Goal: Transaction & Acquisition: Obtain resource

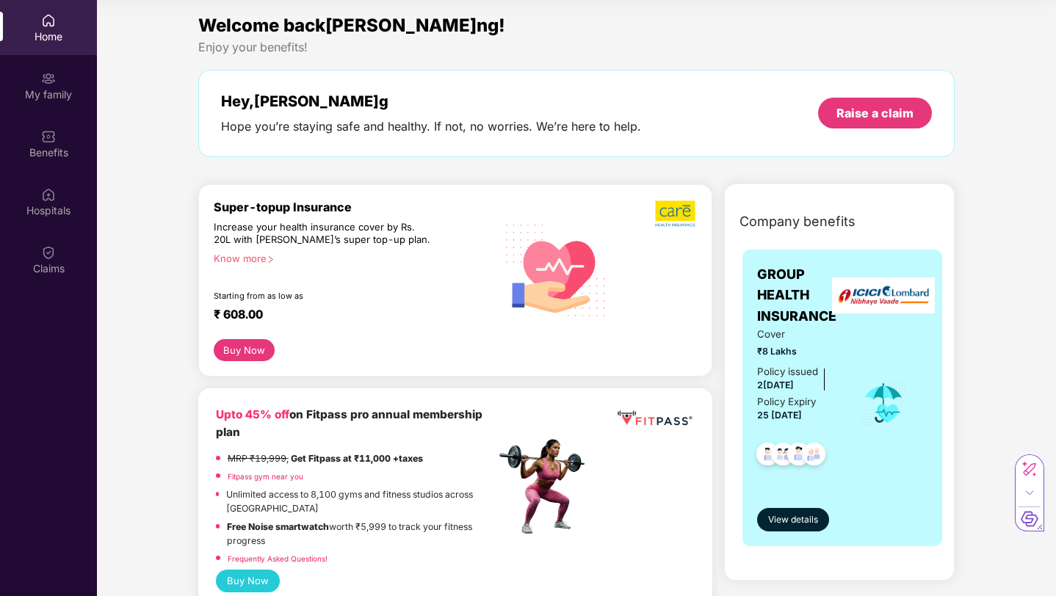
click at [48, 40] on div "Home" at bounding box center [48, 36] width 97 height 15
click at [37, 32] on div "Home" at bounding box center [48, 36] width 97 height 15
click at [65, 89] on div "My family" at bounding box center [48, 94] width 97 height 15
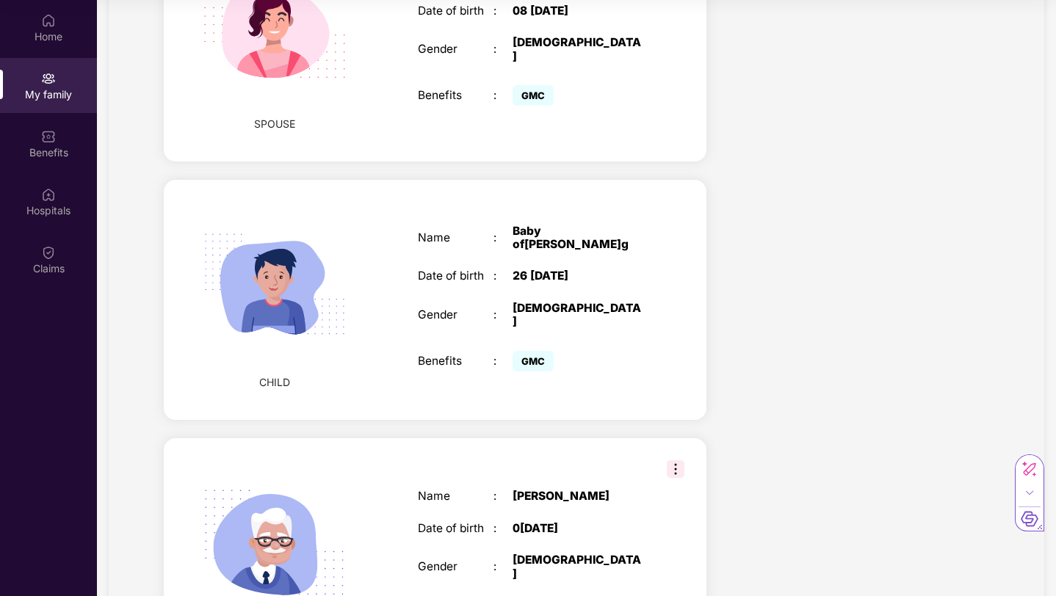
scroll to position [754, 0]
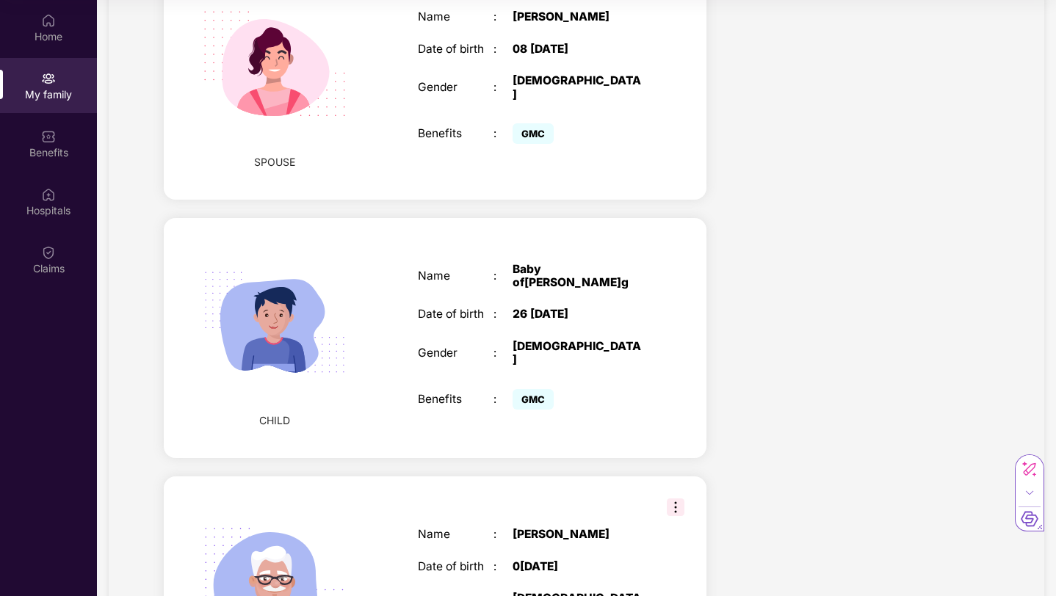
click at [249, 379] on div "CHILD" at bounding box center [275, 339] width 129 height 212
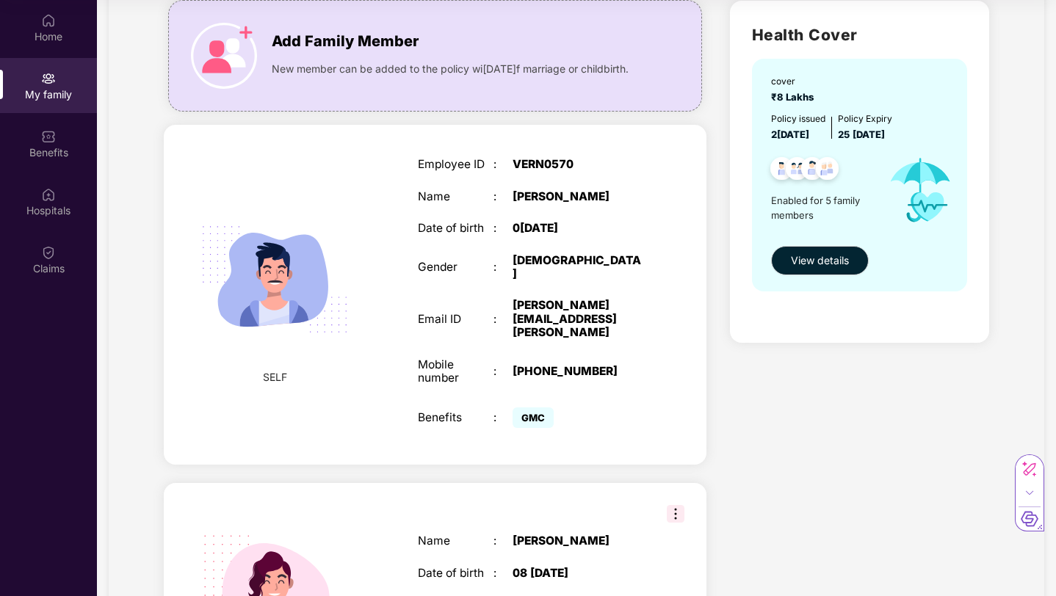
scroll to position [0, 0]
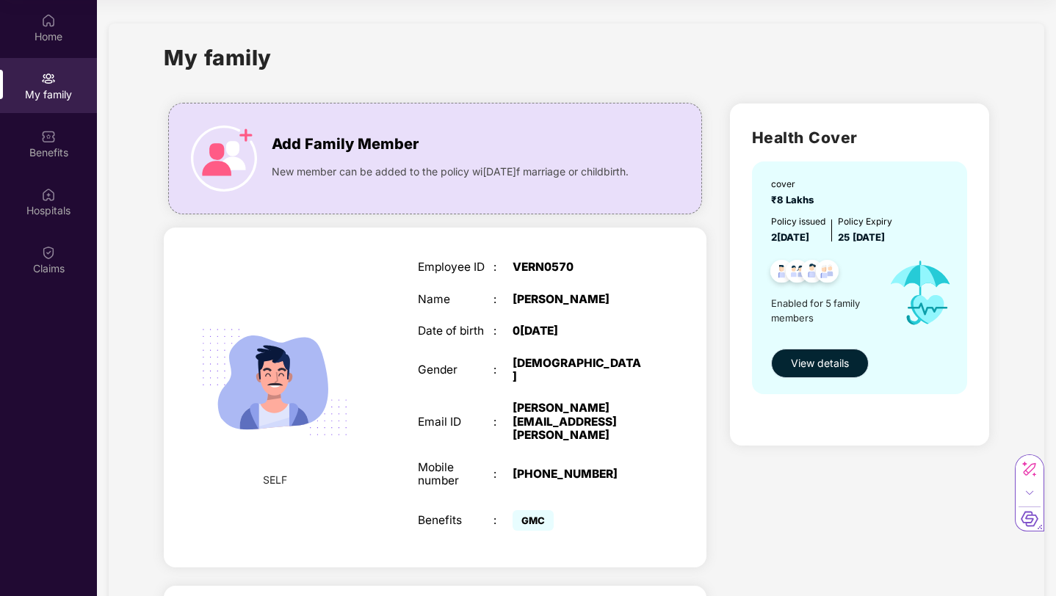
click at [794, 366] on span "View details" at bounding box center [820, 364] width 58 height 16
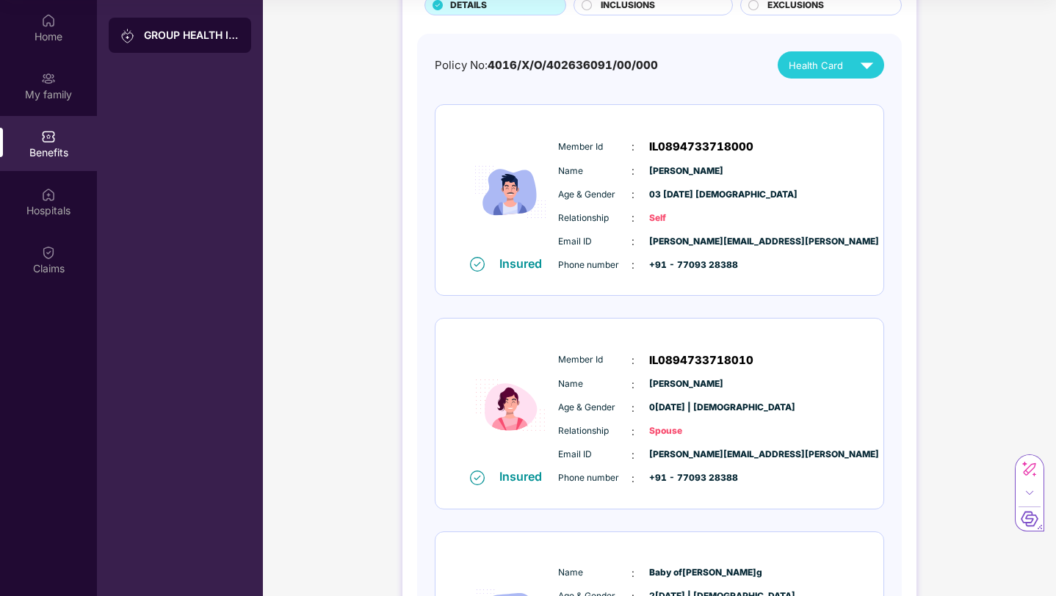
scroll to position [113, 0]
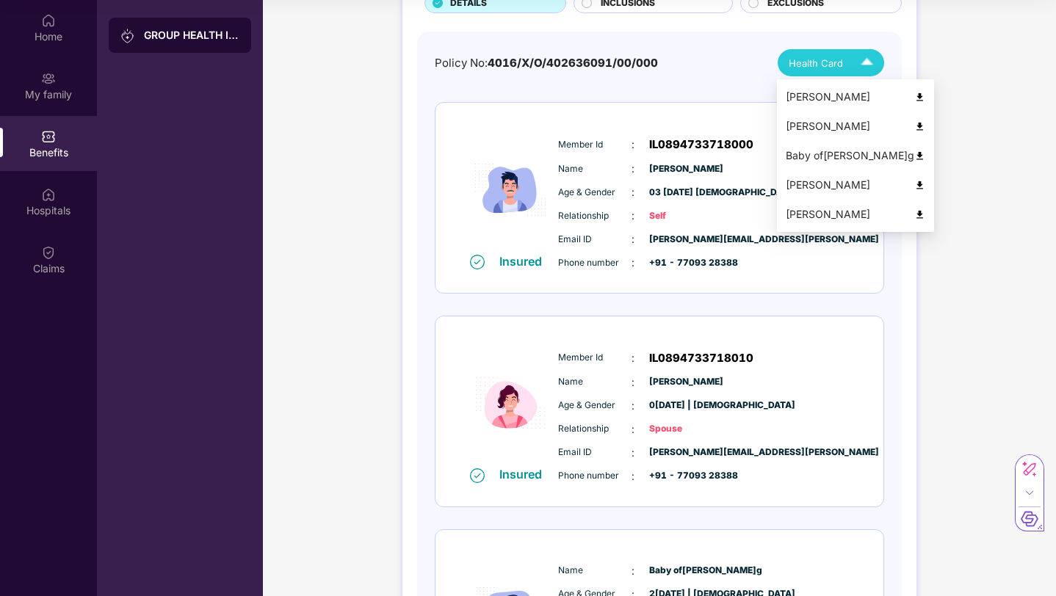
click at [820, 65] on span "Health Card" at bounding box center [816, 63] width 54 height 15
click at [914, 158] on img at bounding box center [919, 156] width 11 height 11
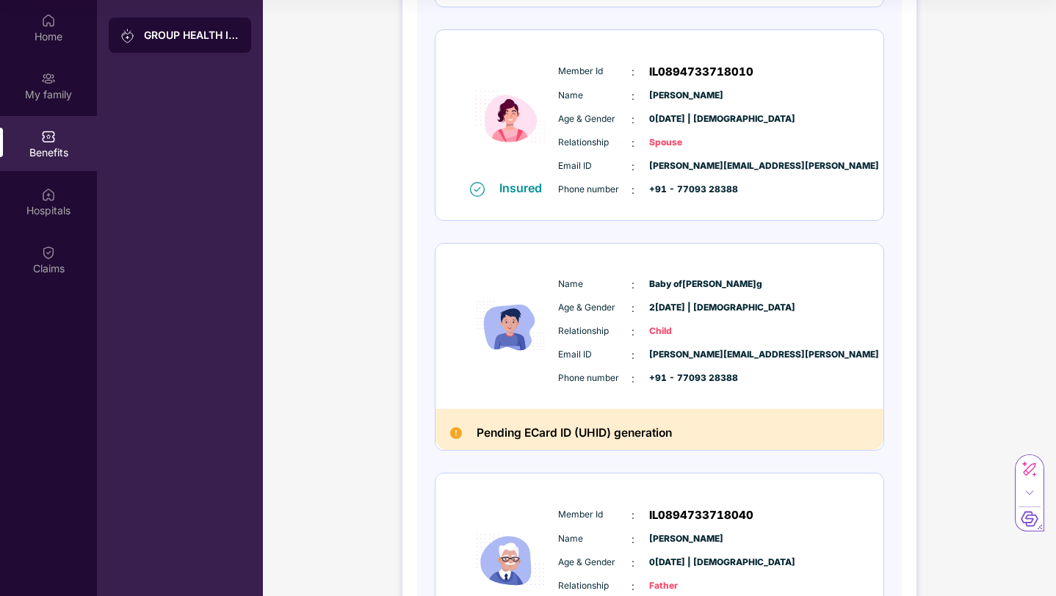
scroll to position [400, 0]
click at [533, 427] on h2 "Pending ECard ID (UHID) generation" at bounding box center [574, 433] width 195 height 20
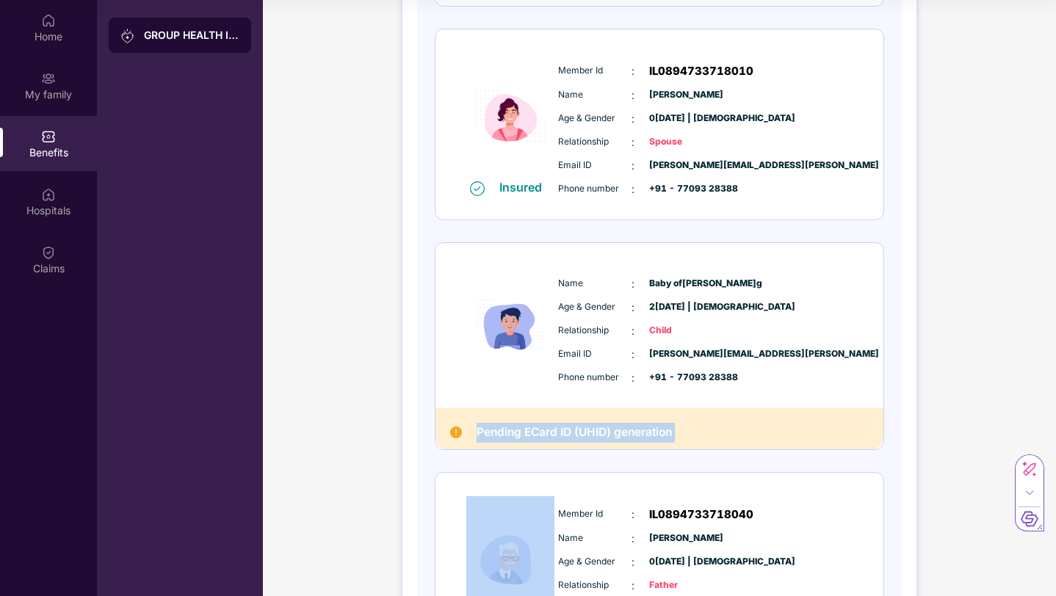
click at [533, 427] on h2 "Pending ECard ID (UHID) generation" at bounding box center [574, 433] width 195 height 20
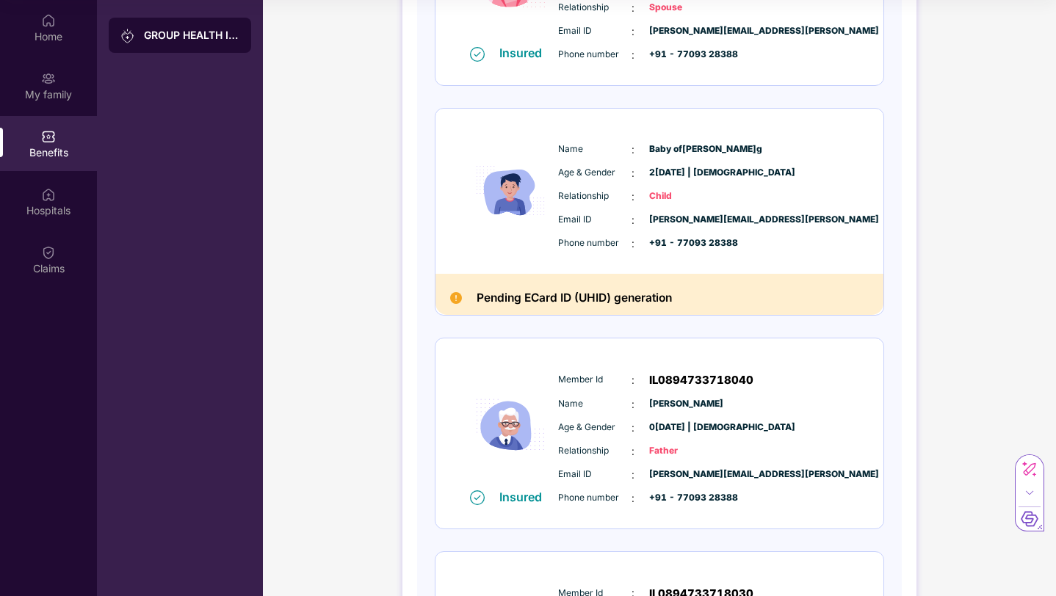
click at [966, 19] on div "GROUP HEALTH INSURANCE DETAILS INCLUSIONS EXCLUSIONS Policy No: 4016/X/O/402636…" at bounding box center [659, 153] width 793 height 1361
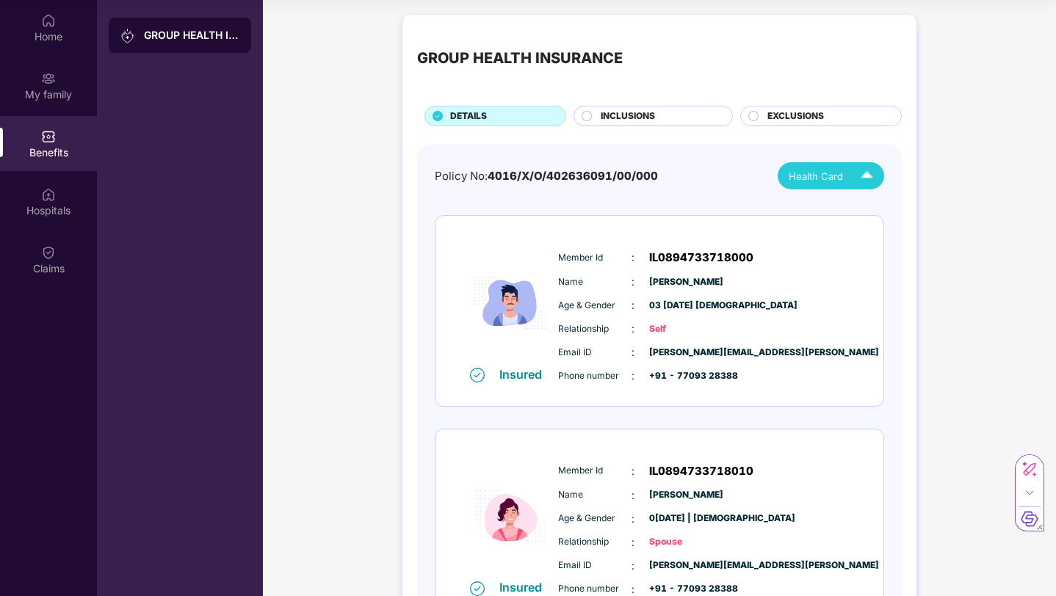
click at [837, 184] on div "Health Card" at bounding box center [834, 176] width 91 height 26
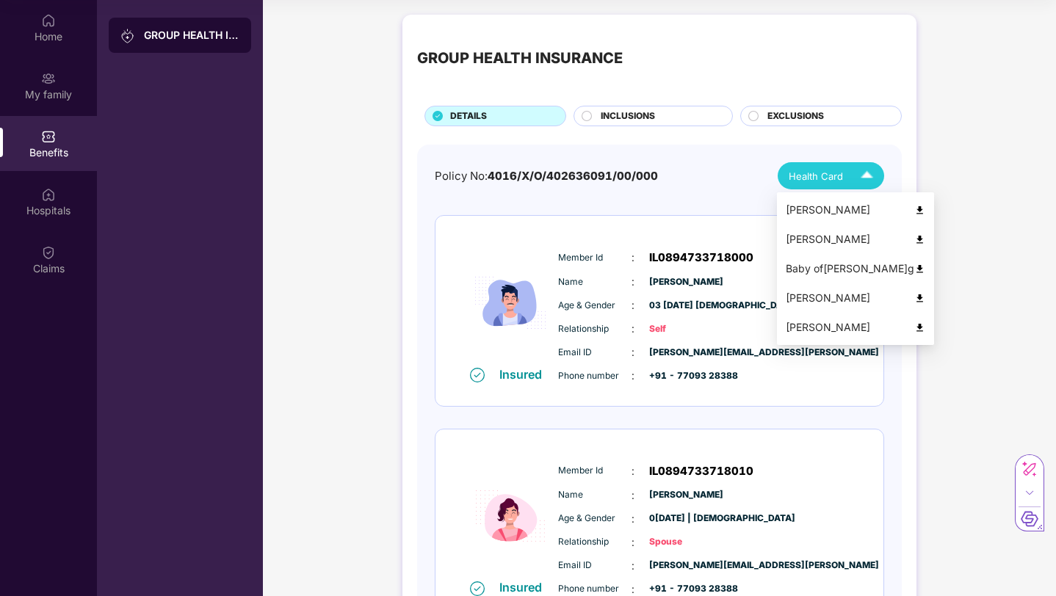
click at [837, 270] on div "Baby of[PERSON_NAME]g" at bounding box center [856, 269] width 140 height 16
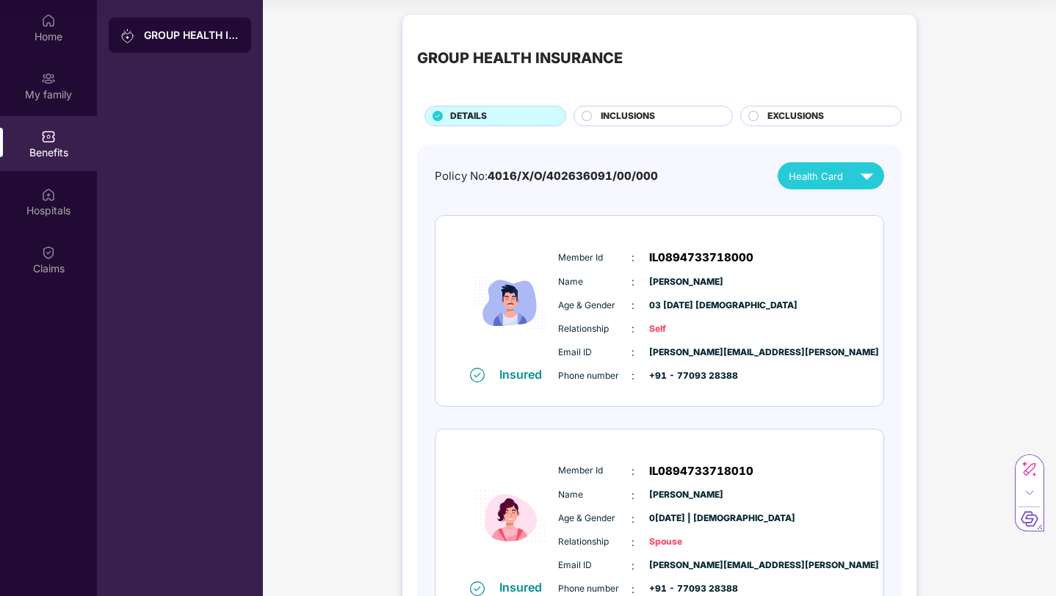
click at [634, 107] on div "INCLUSIONS" at bounding box center [653, 116] width 159 height 21
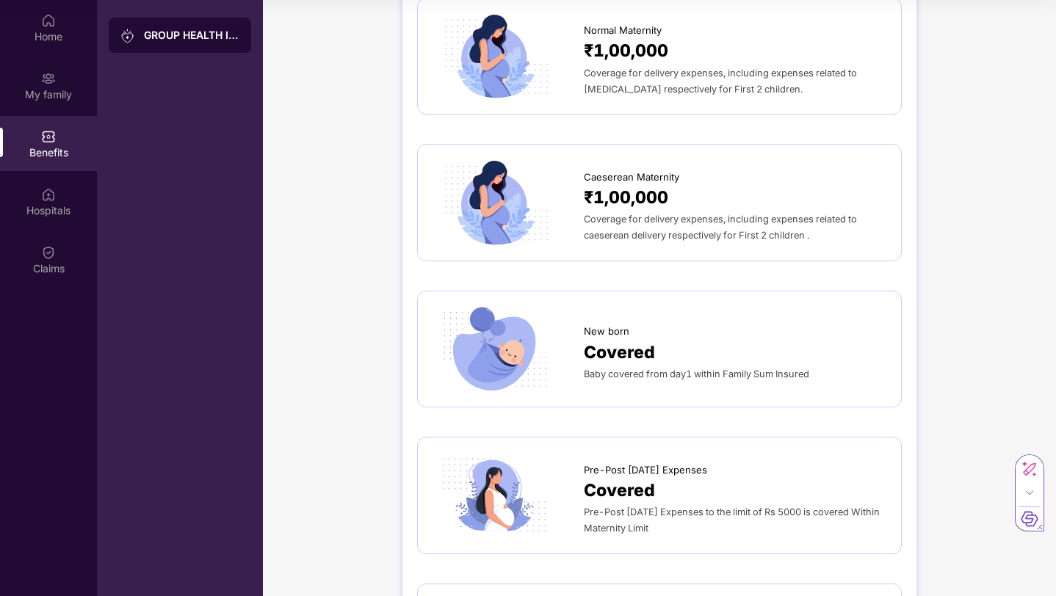
scroll to position [1559, 0]
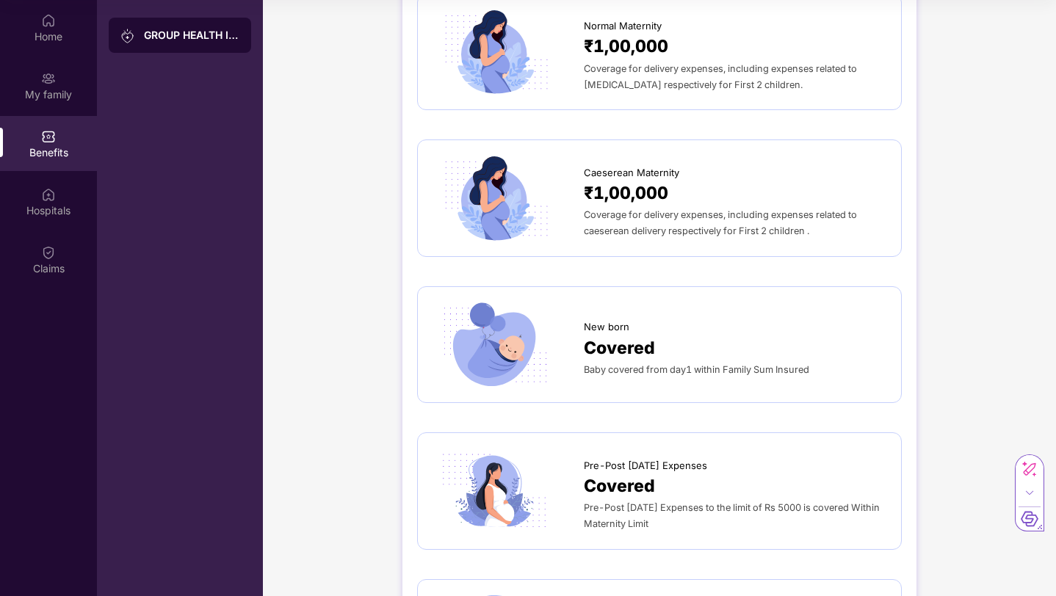
click at [716, 180] on div "₹1,00,000" at bounding box center [735, 193] width 303 height 26
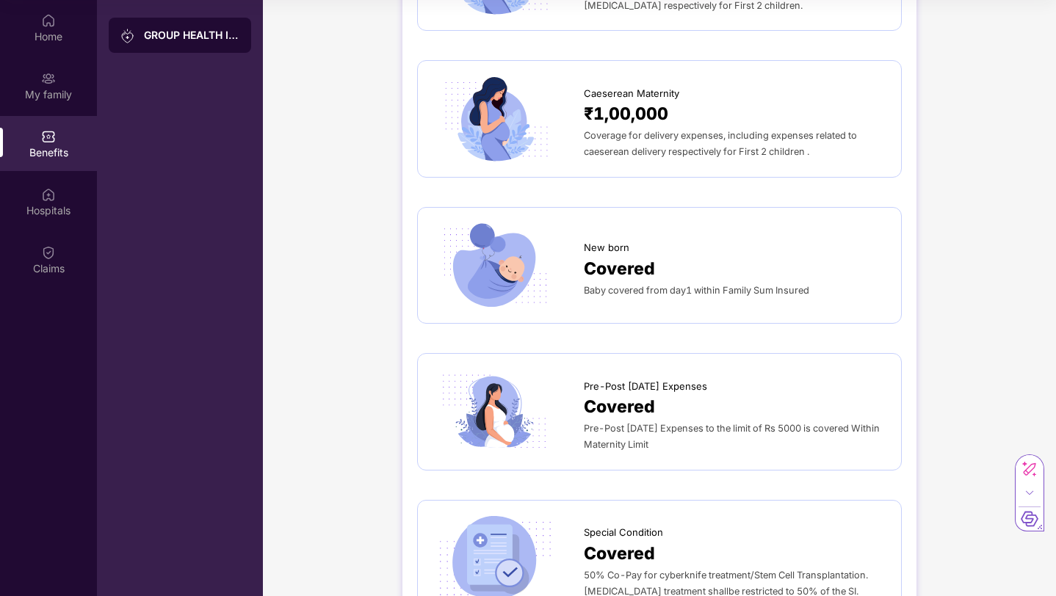
scroll to position [1639, 0]
click at [706, 255] on div "Covered" at bounding box center [735, 268] width 303 height 26
click at [709, 284] on span "Baby covered from day1 within Family Sum Insured" at bounding box center [696, 289] width 225 height 11
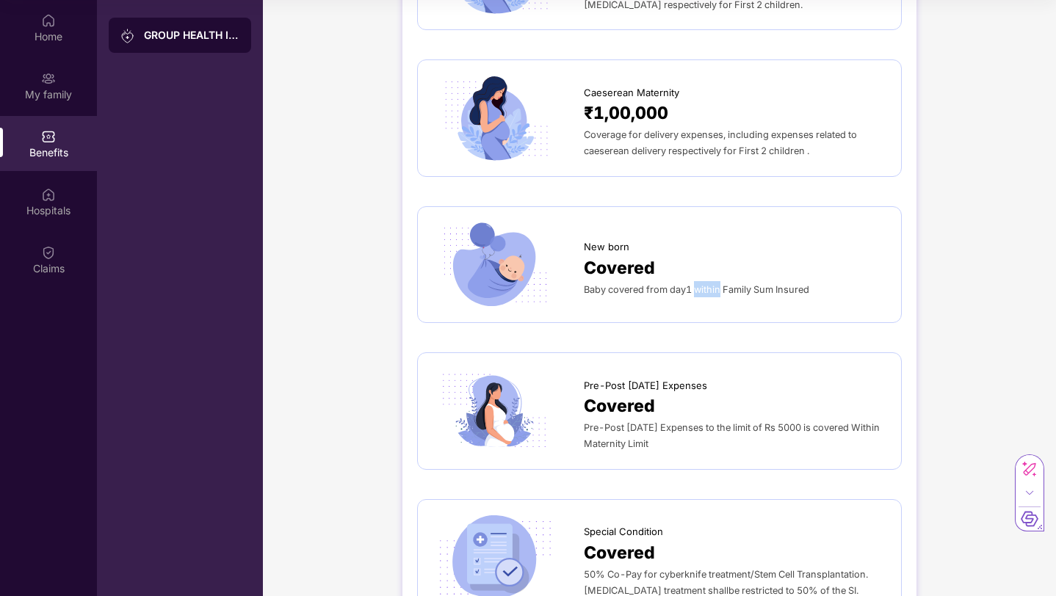
click at [709, 284] on span "Baby covered from day1 within Family Sum Insured" at bounding box center [696, 289] width 225 height 11
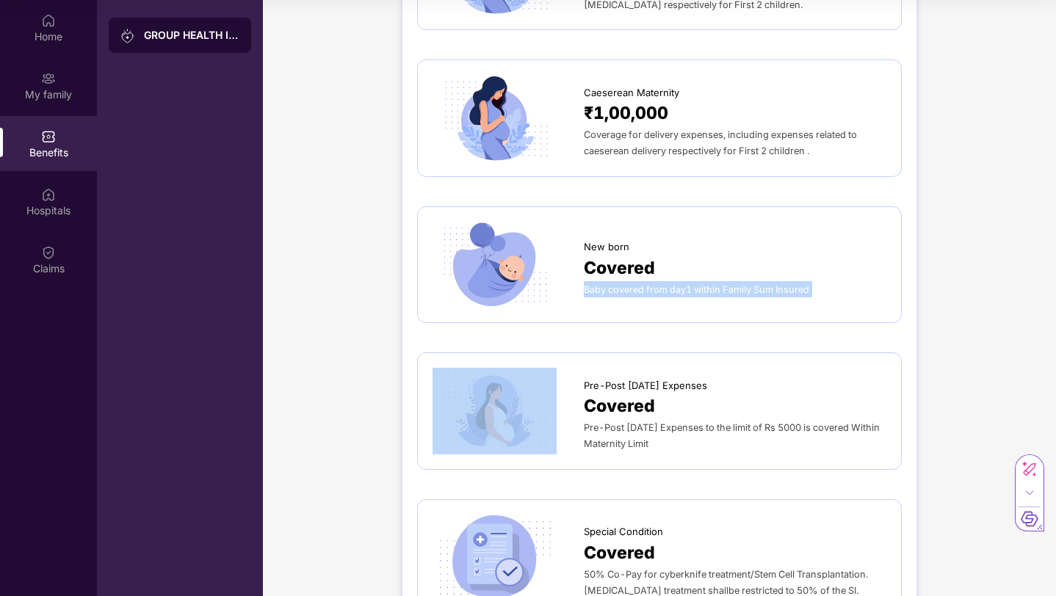
click at [709, 284] on span "Baby covered from day1 within Family Sum Insured" at bounding box center [696, 289] width 225 height 11
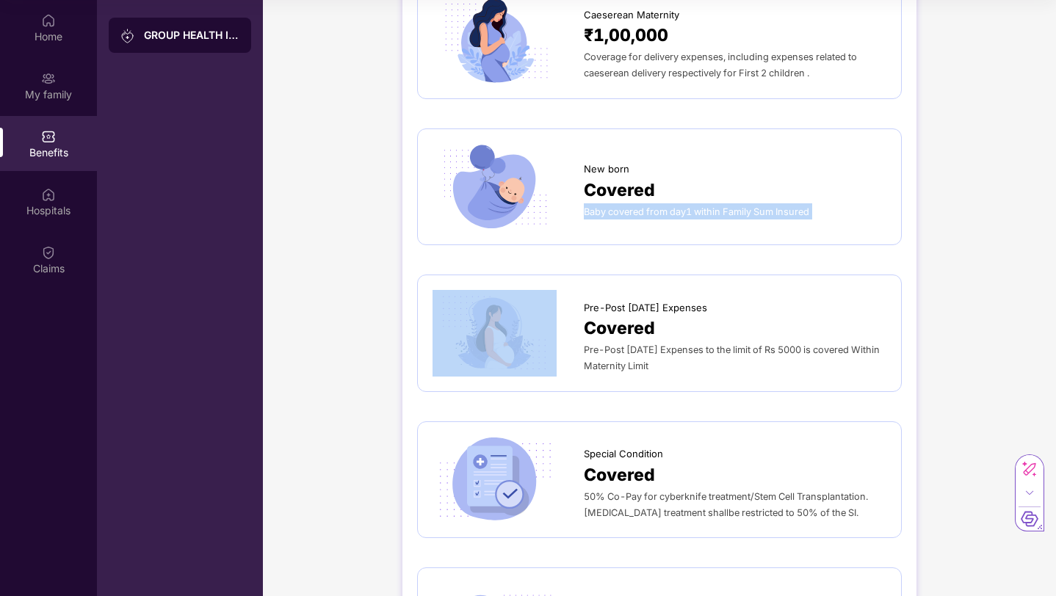
scroll to position [1724, 0]
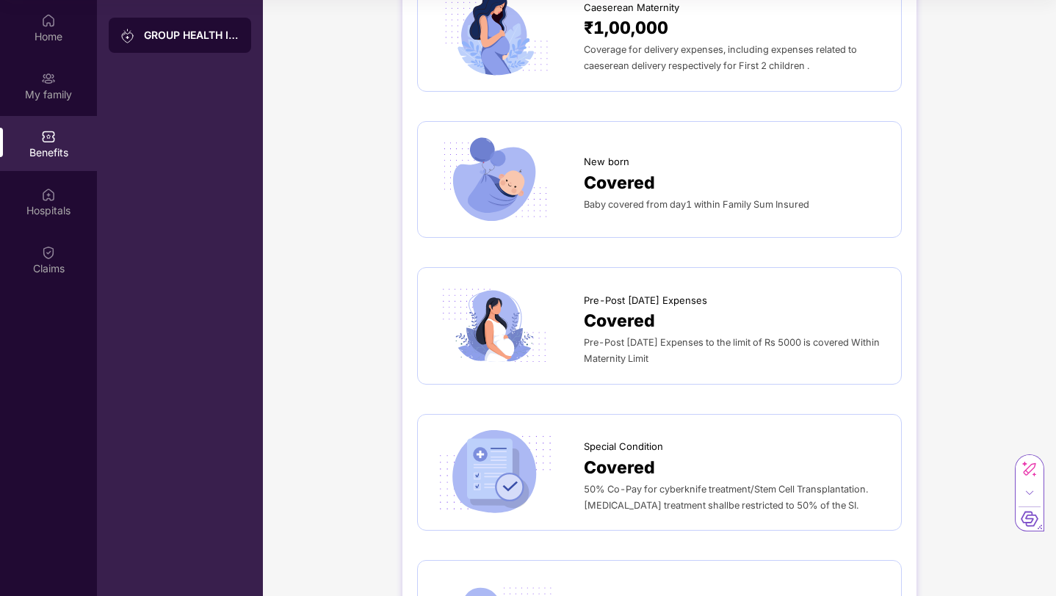
click at [739, 337] on span "Pre-Post [DATE] Expenses to the limit of Rs 5000 is covered Within Maternity Li…" at bounding box center [732, 350] width 296 height 27
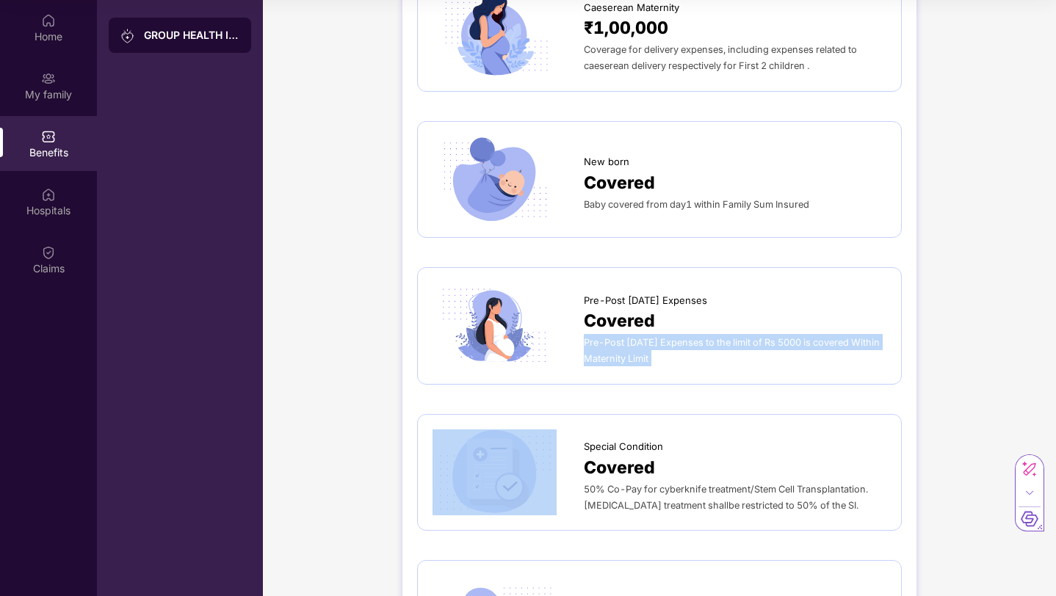
click at [739, 337] on span "Pre-Post [DATE] Expenses to the limit of Rs 5000 is covered Within Maternity Li…" at bounding box center [732, 350] width 296 height 27
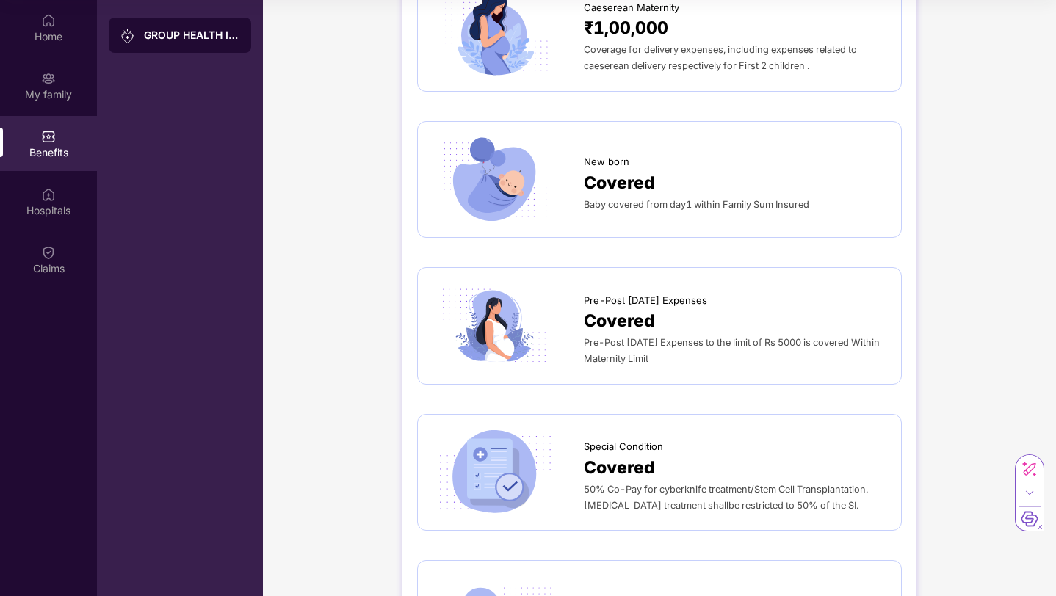
click at [736, 334] on div "Pre-Post [DATE] Expenses to the limit of Rs 5000 is covered Within Maternity Li…" at bounding box center [735, 350] width 303 height 32
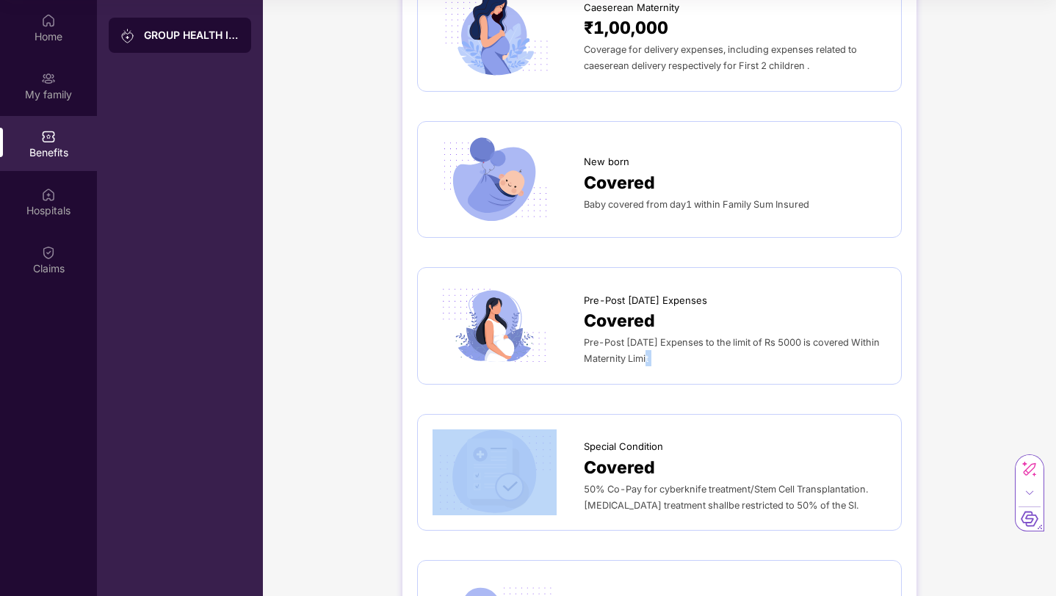
click at [736, 334] on div "Pre-Post [DATE] Expenses to the limit of Rs 5000 is covered Within Maternity Li…" at bounding box center [735, 350] width 303 height 32
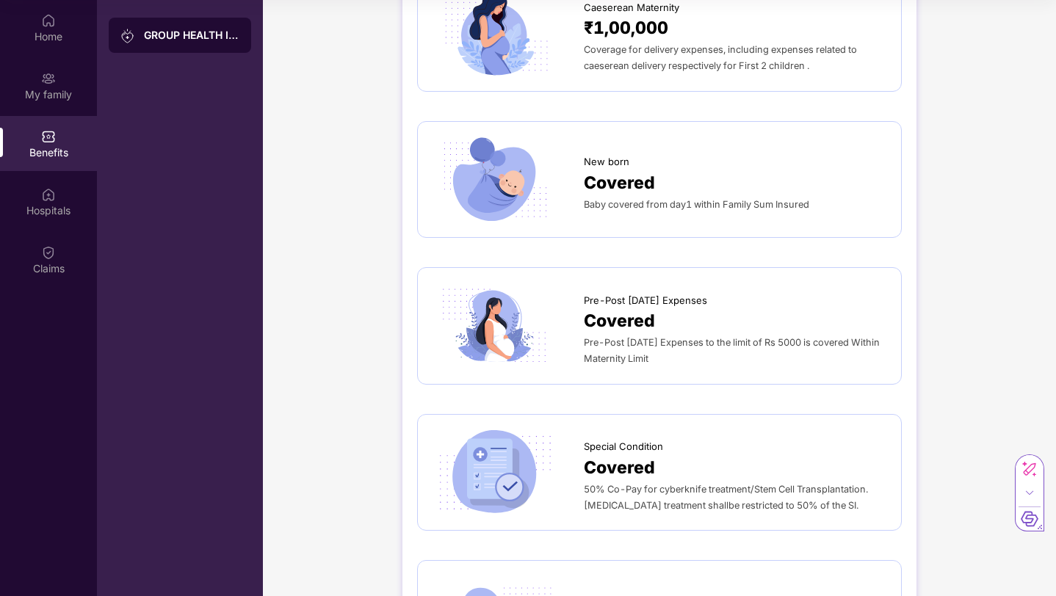
click at [601, 293] on span "Pre-Post [DATE] Expenses" at bounding box center [645, 300] width 123 height 15
click at [611, 308] on span "Covered" at bounding box center [619, 321] width 71 height 26
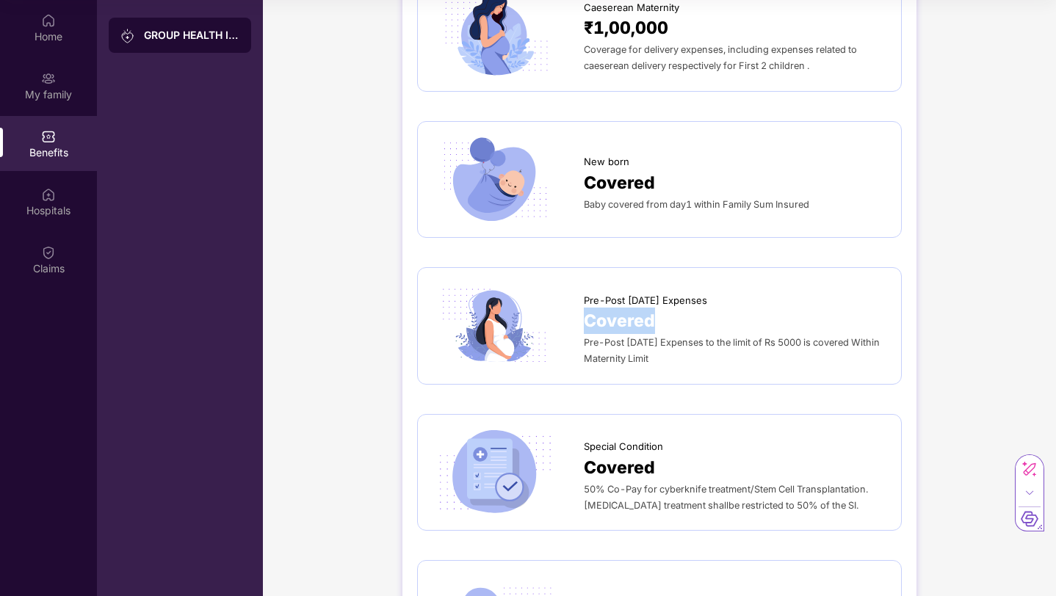
click at [611, 308] on span "Covered" at bounding box center [619, 321] width 71 height 26
click at [618, 337] on span "Pre-Post [DATE] Expenses to the limit of Rs 5000 is covered Within Maternity Li…" at bounding box center [732, 350] width 296 height 27
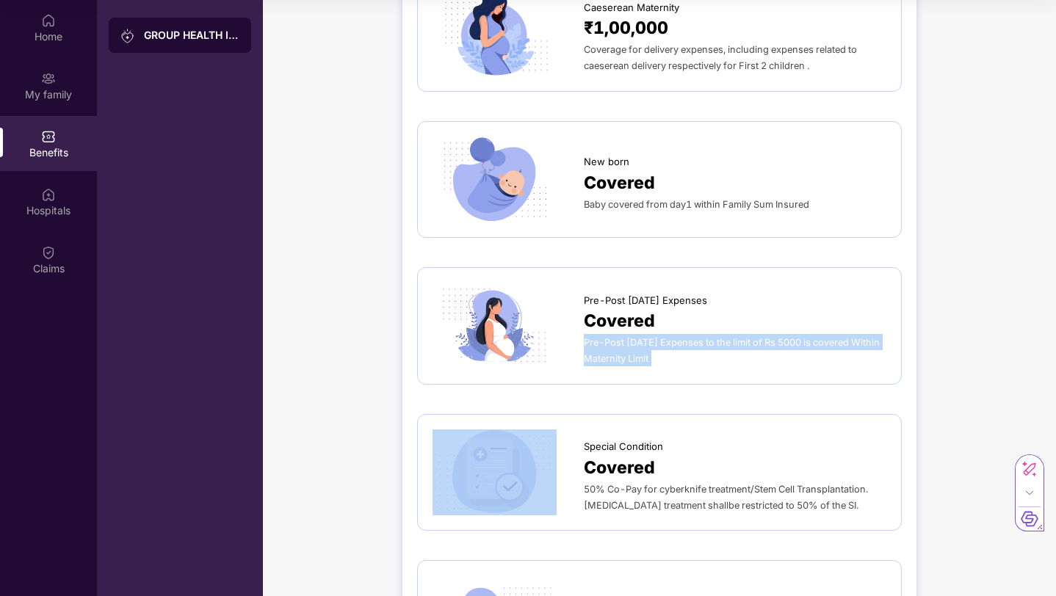
click at [618, 337] on span "Pre-Post [DATE] Expenses to the limit of Rs 5000 is covered Within Maternity Li…" at bounding box center [732, 350] width 296 height 27
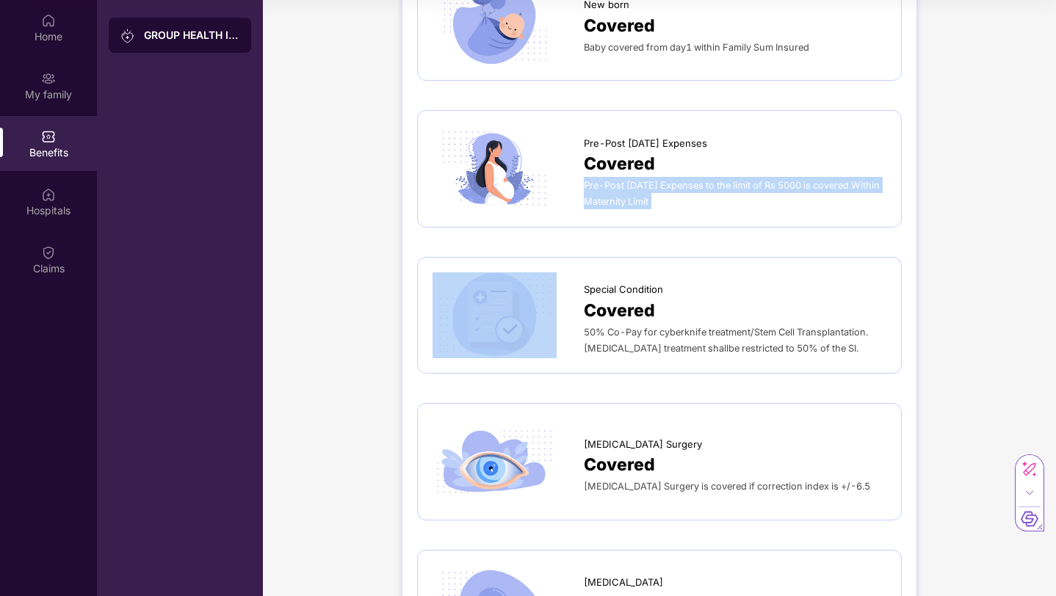
scroll to position [1882, 0]
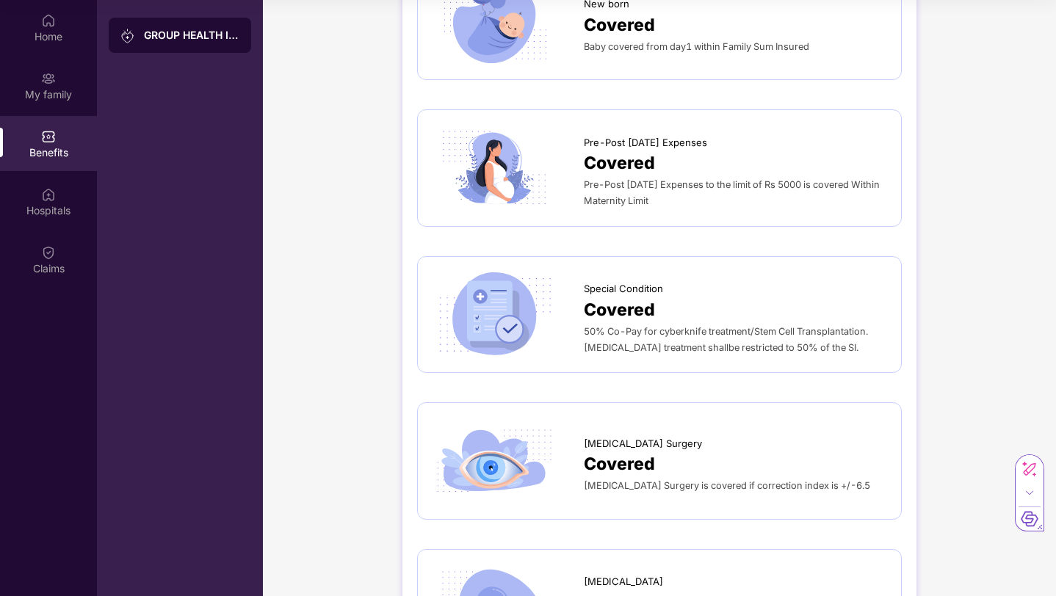
click at [618, 326] on span "50% Co-Pay for cyberknife treatment/Stem Cell Transplantation. [MEDICAL_DATA] t…" at bounding box center [726, 339] width 284 height 27
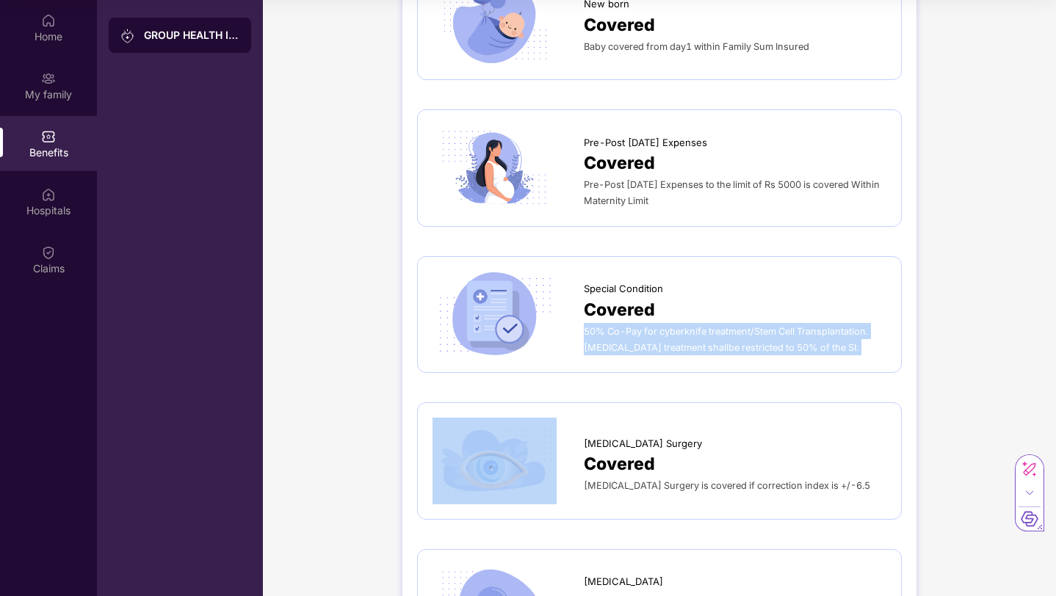
click at [618, 326] on span "50% Co-Pay for cyberknife treatment/Stem Cell Transplantation. [MEDICAL_DATA] t…" at bounding box center [726, 339] width 284 height 27
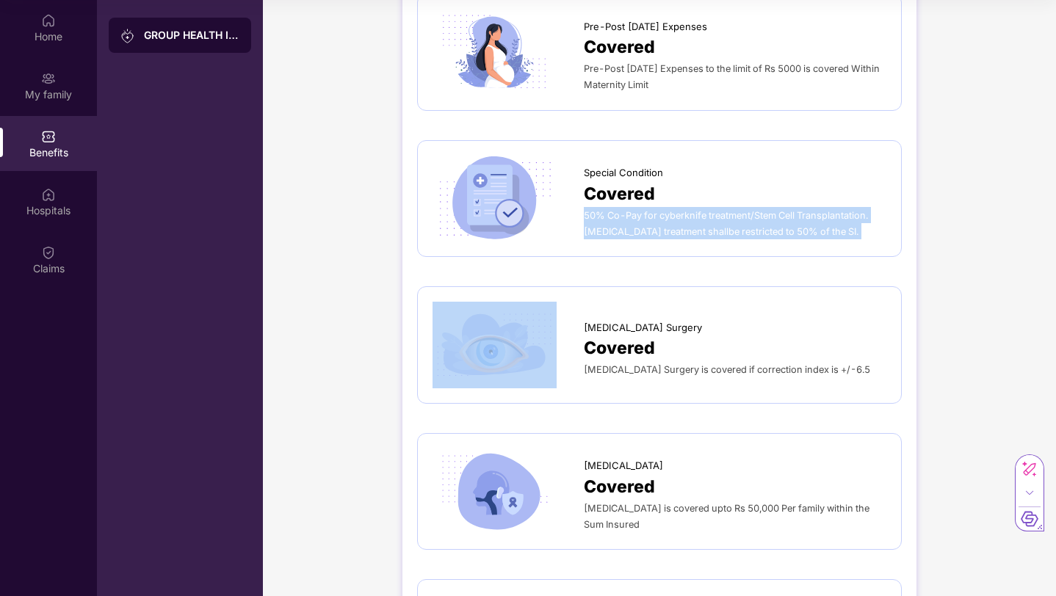
scroll to position [2002, 0]
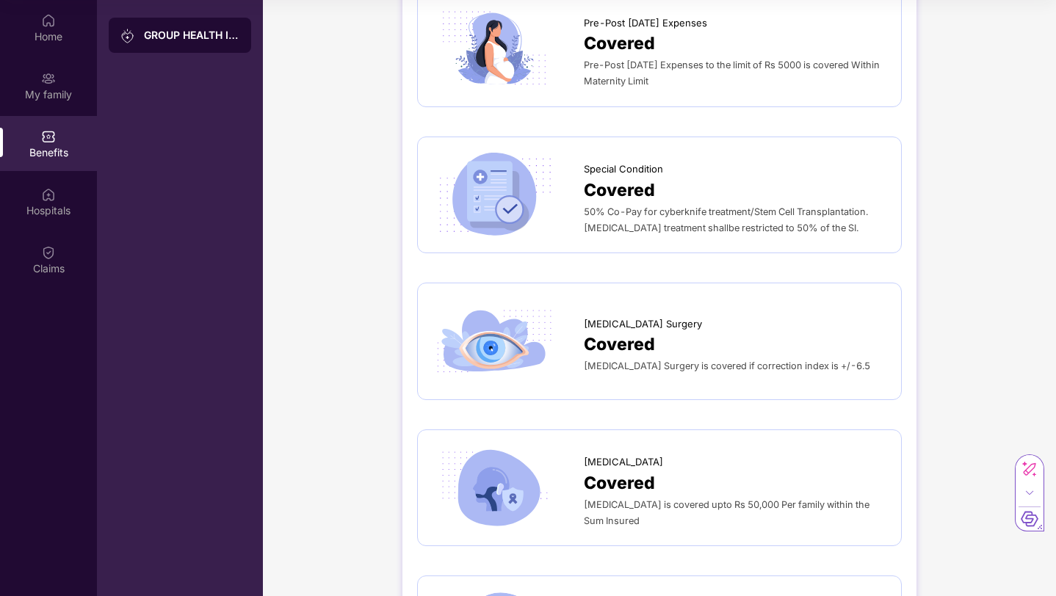
click at [618, 331] on span "Covered" at bounding box center [619, 344] width 71 height 26
click at [618, 361] on span "[MEDICAL_DATA] Surgery is covered if correction index is +/-6.5" at bounding box center [727, 366] width 286 height 11
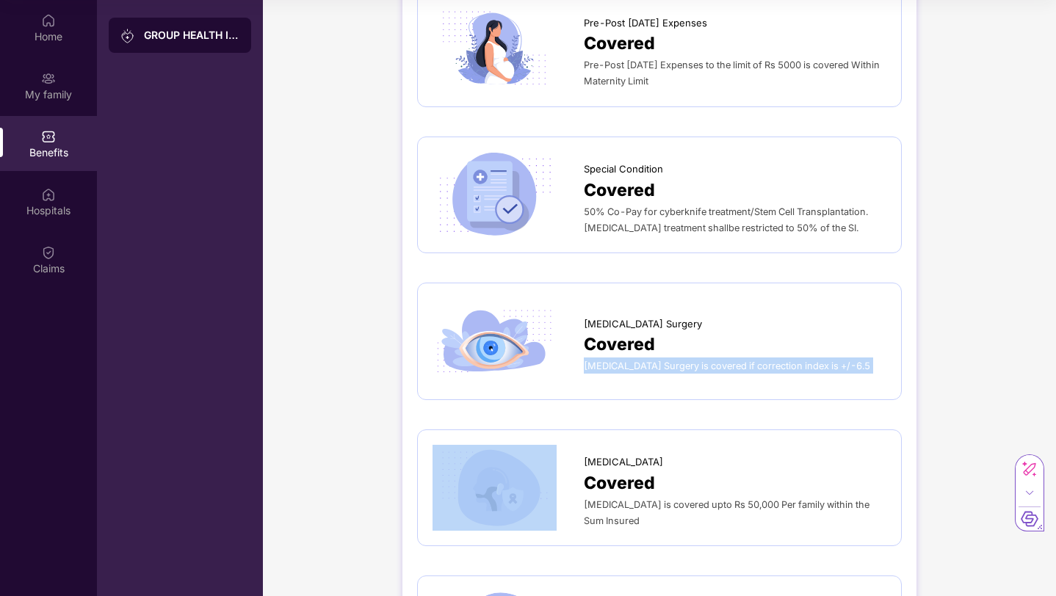
click at [618, 361] on span "[MEDICAL_DATA] Surgery is covered if correction index is +/-6.5" at bounding box center [727, 366] width 286 height 11
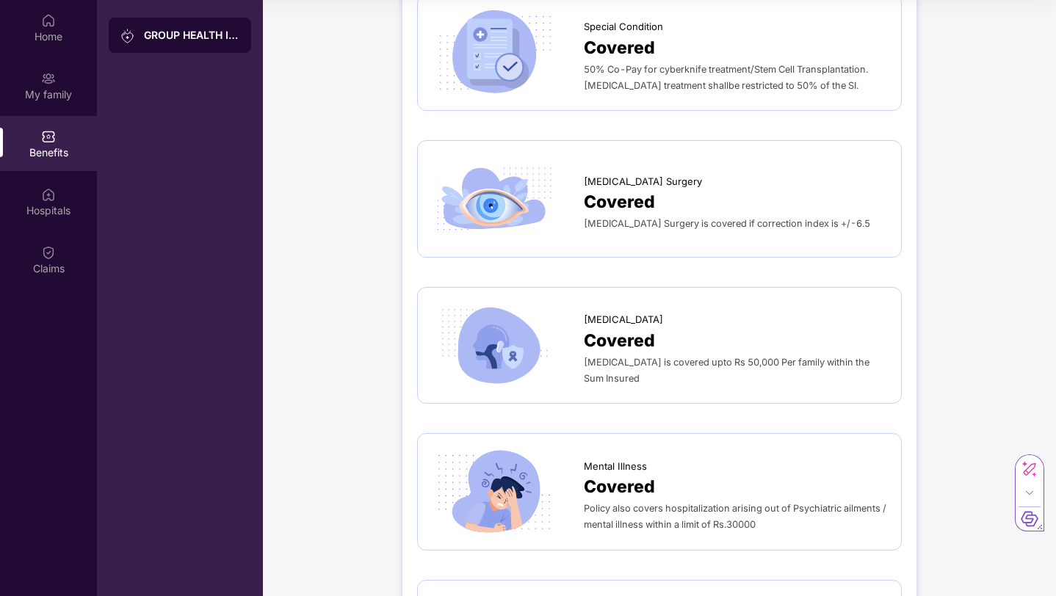
click at [618, 354] on div "[MEDICAL_DATA] is covered upto Rs 50,000 Per family within the Sum Insured" at bounding box center [735, 370] width 303 height 32
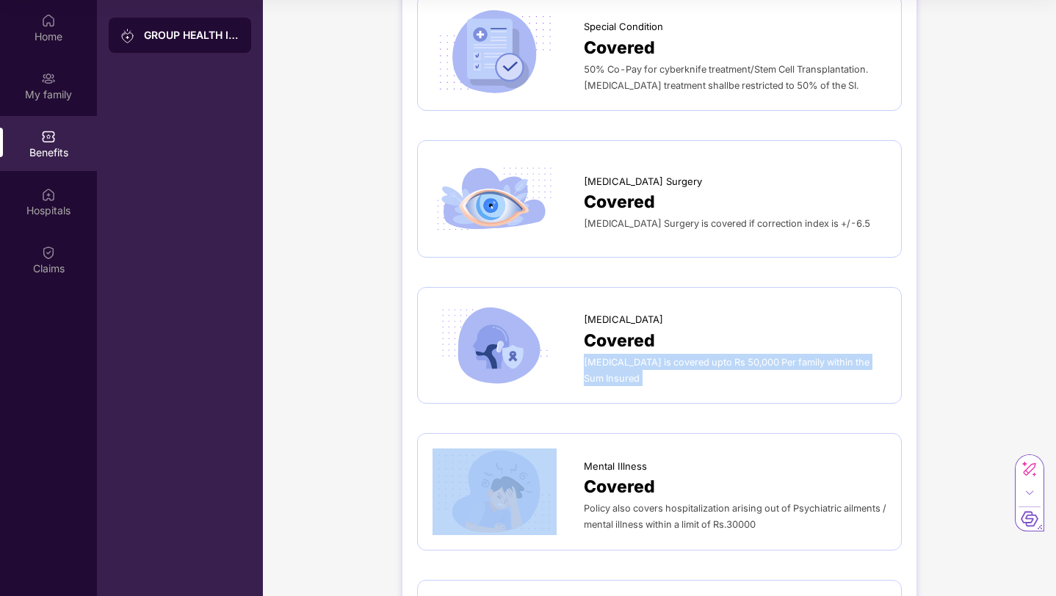
click at [618, 354] on div "[MEDICAL_DATA] is covered upto Rs 50,000 Per family within the Sum Insured" at bounding box center [735, 370] width 303 height 32
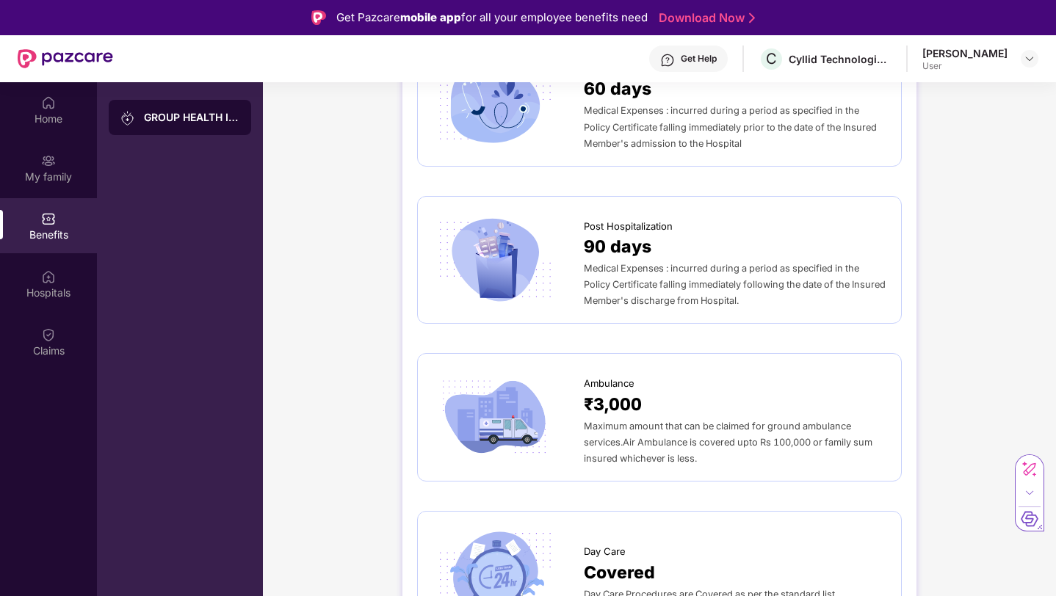
scroll to position [0, 0]
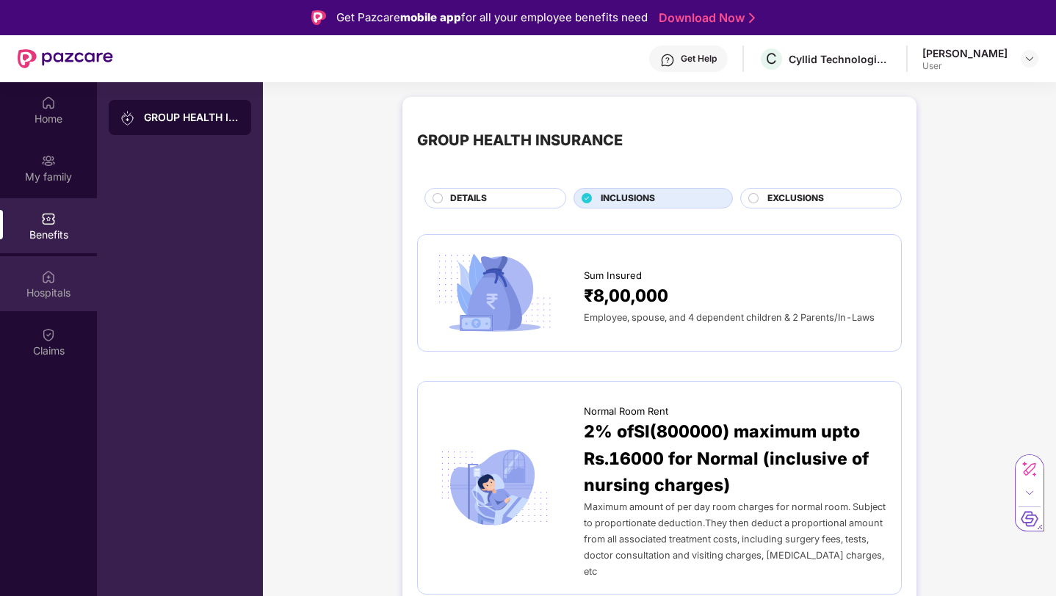
click at [39, 292] on div "Hospitals" at bounding box center [48, 293] width 97 height 15
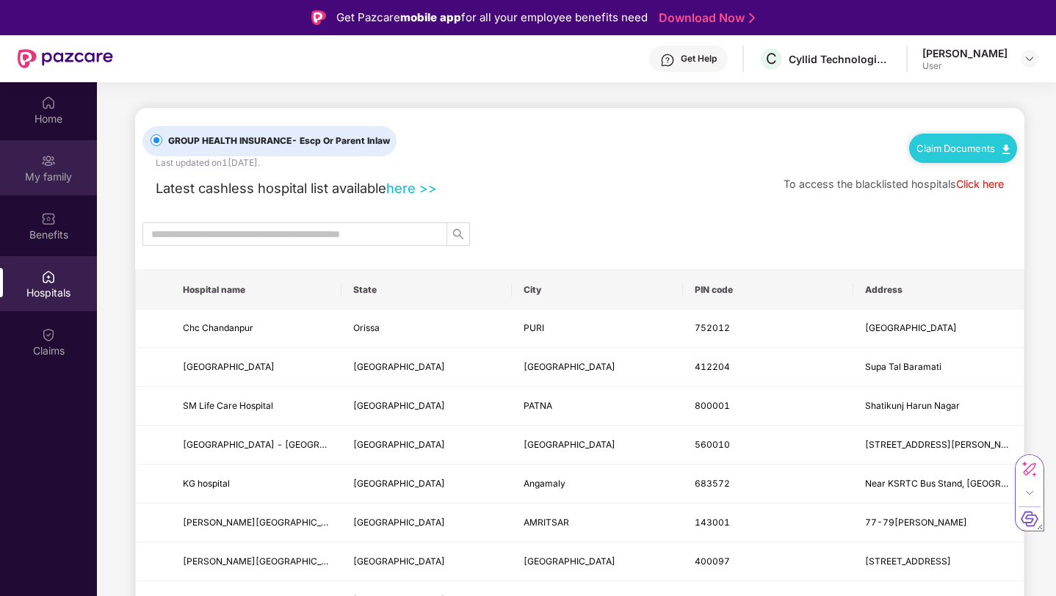
click at [46, 171] on div "My family" at bounding box center [48, 177] width 97 height 15
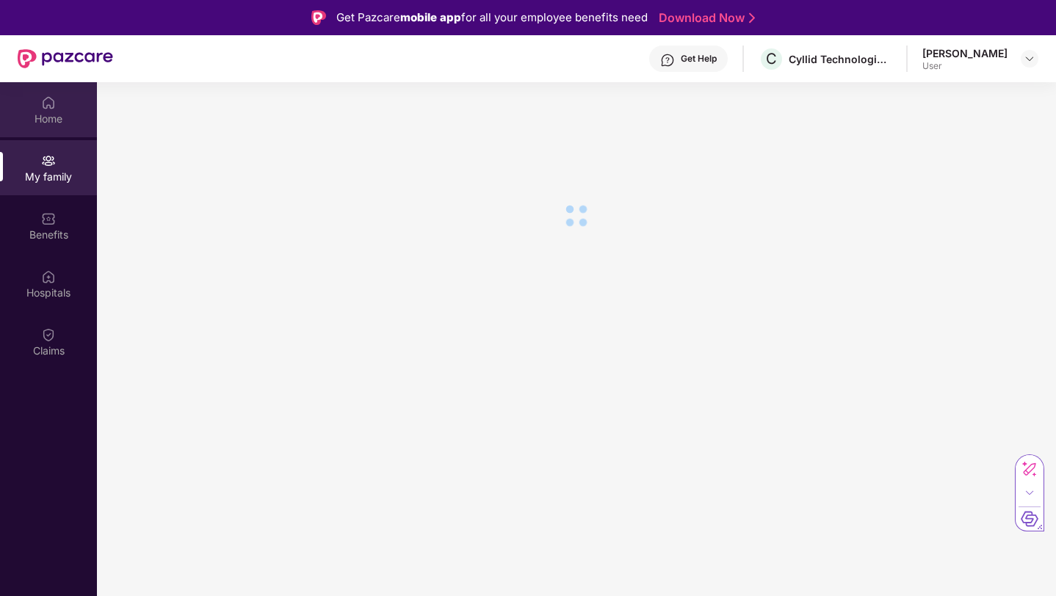
click at [53, 121] on div "Home" at bounding box center [48, 119] width 97 height 15
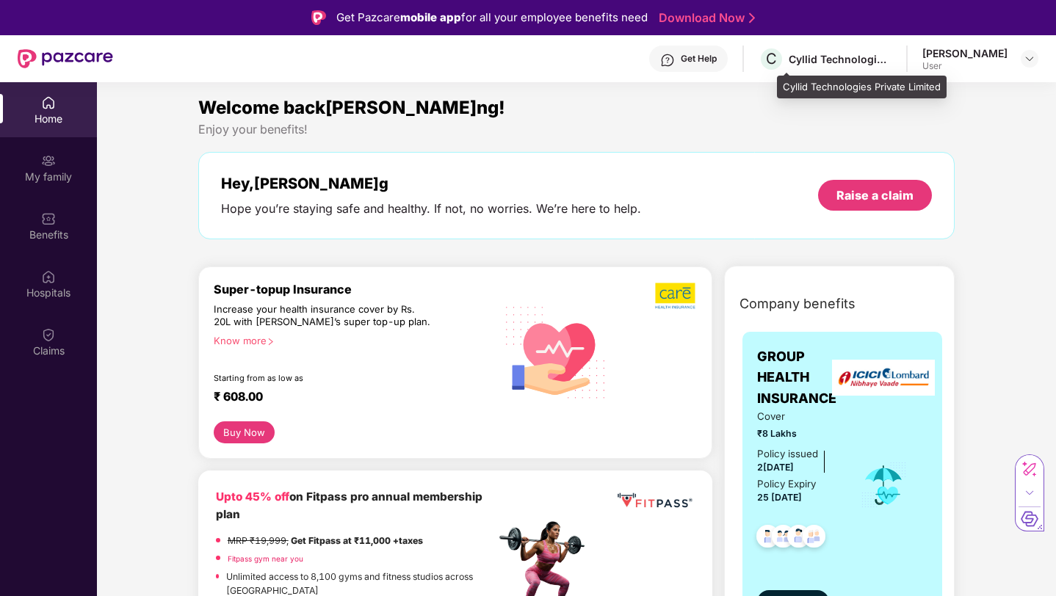
click at [802, 65] on div "C Cyllid Technologies Private Limited" at bounding box center [825, 59] width 133 height 26
click at [950, 78] on div "Get Help C Cyllid Technologies Private Limited[PERSON_NAME] User" at bounding box center [575, 58] width 925 height 47
click at [955, 71] on div "Get Help C Cyllid Technologies Private Limited[PERSON_NAME] User" at bounding box center [575, 58] width 925 height 47
click at [1012, 72] on div "Get Help C Cyllid Technologies Private Limited[PERSON_NAME] User" at bounding box center [575, 58] width 925 height 47
click at [1031, 58] on img at bounding box center [1030, 59] width 12 height 12
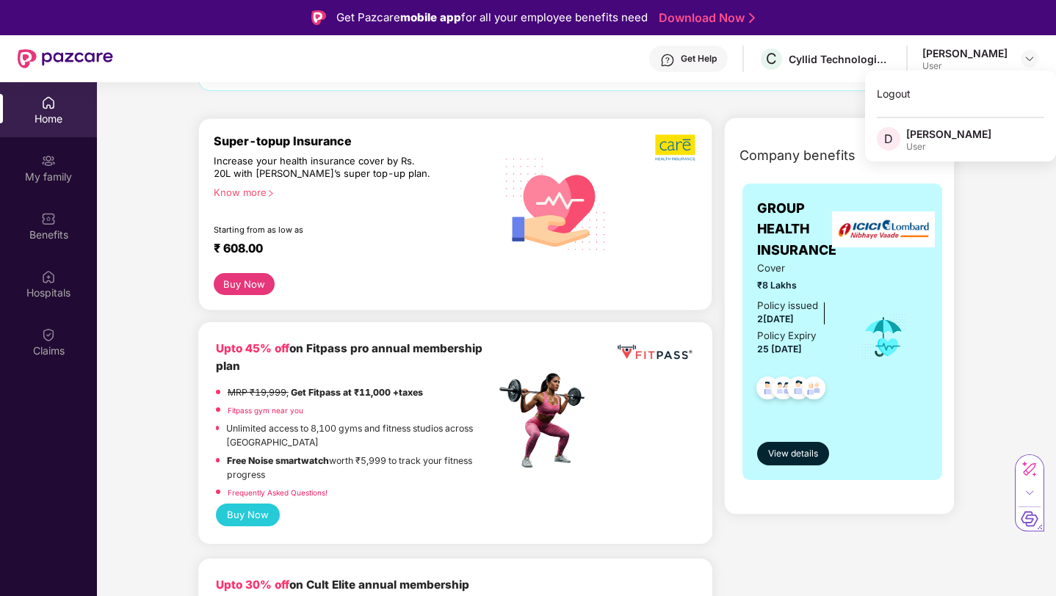
click at [486, 251] on div "Super-topup Insurance Increase your health insurance cover by Rs. 20L with [PER…" at bounding box center [355, 204] width 282 height 140
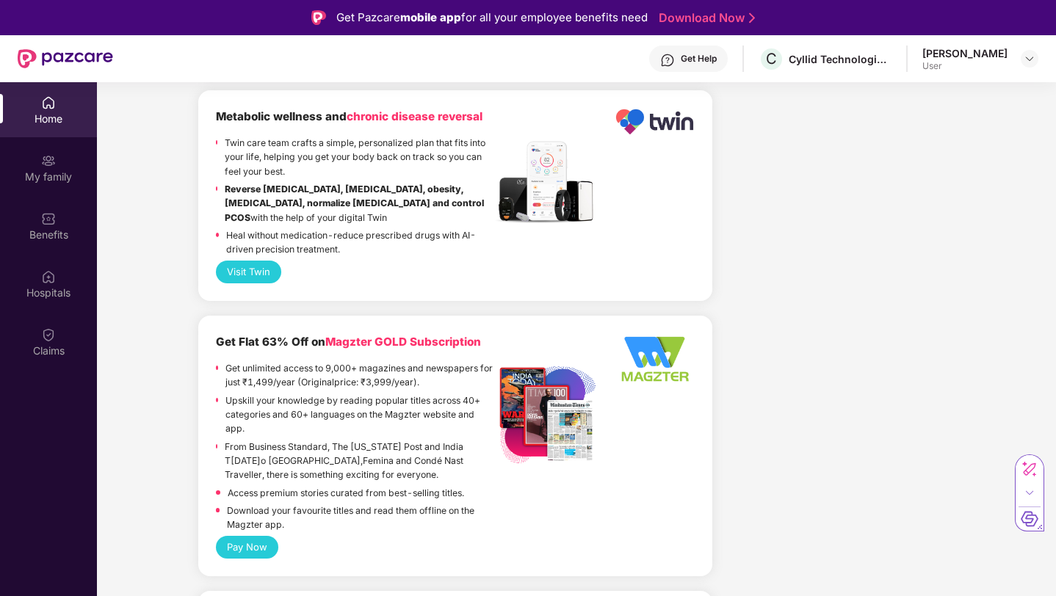
scroll to position [1986, 0]
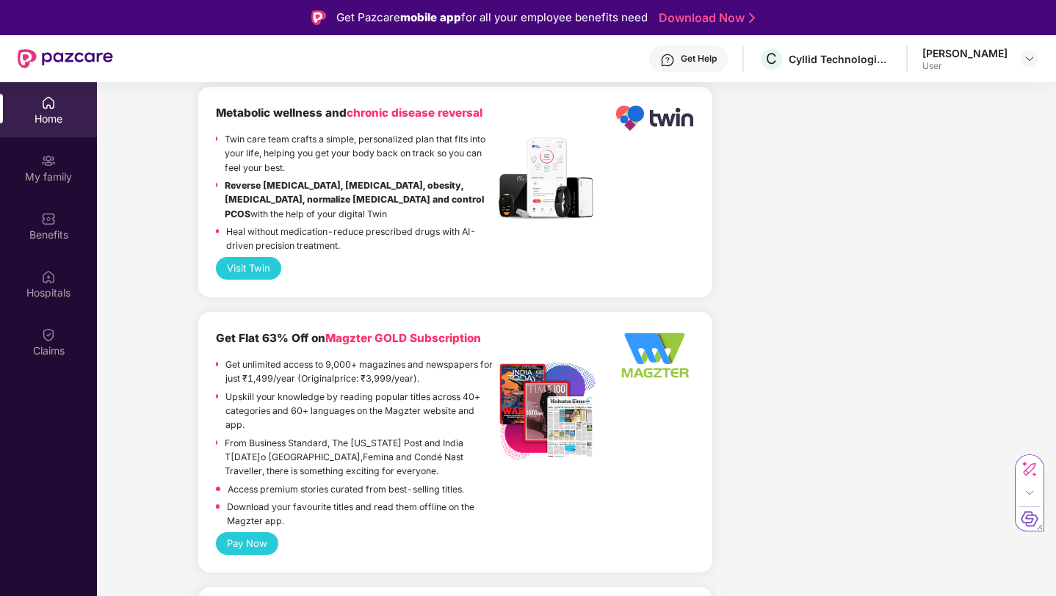
click at [413, 358] on p "Get unlimited access to 9,000+ magazines and newspapers for just ₹1,499/year (O…" at bounding box center [360, 372] width 270 height 29
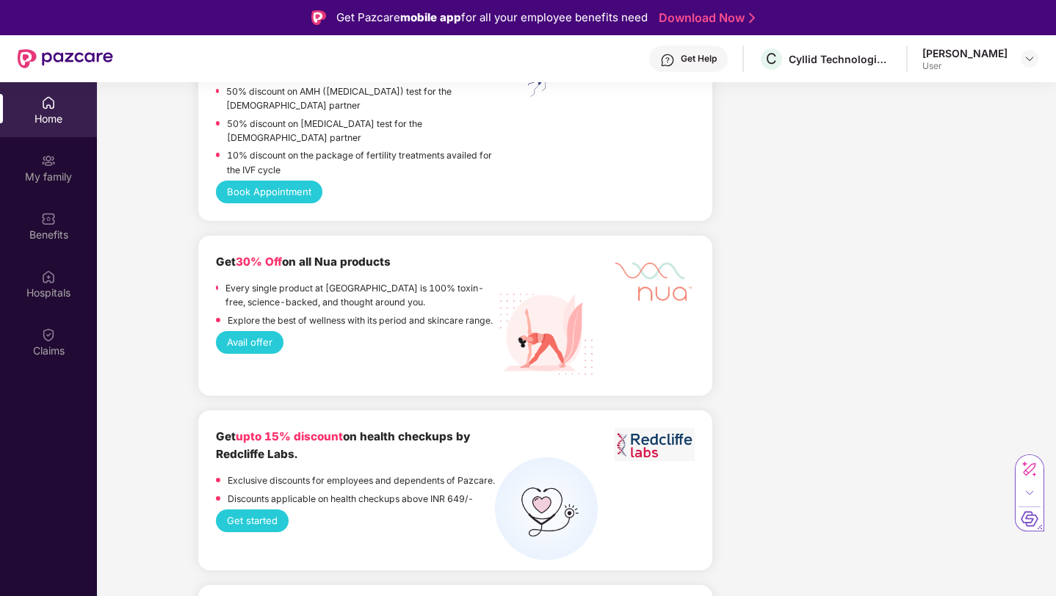
scroll to position [3111, 0]
click at [241, 330] on button "Avail offer" at bounding box center [250, 341] width 68 height 23
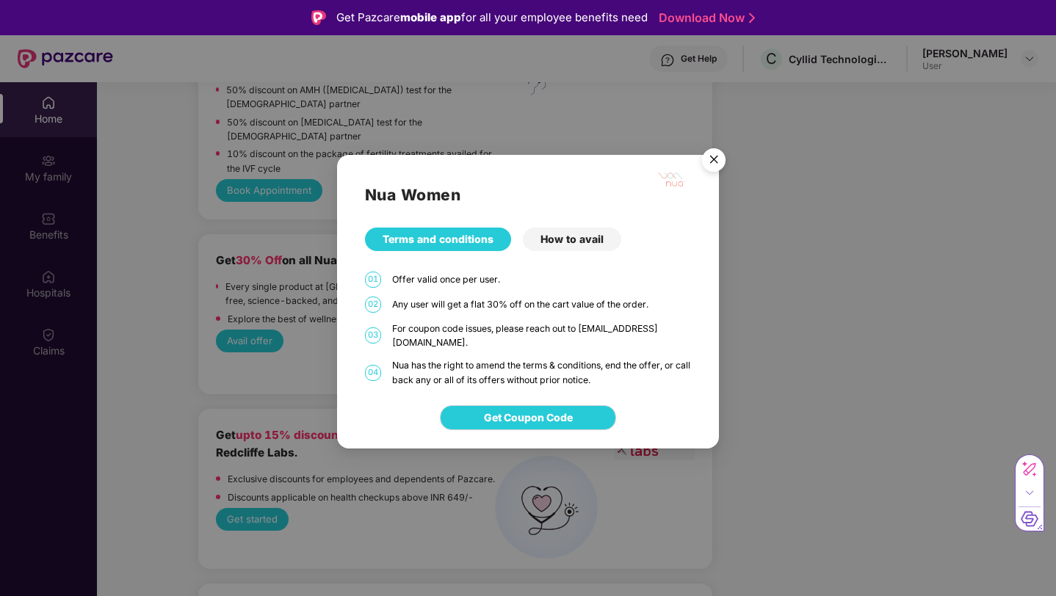
click at [524, 307] on div "Any user will get a flat 30% off on the cart value of the order." at bounding box center [542, 304] width 300 height 14
click at [505, 411] on span "Get Coupon Code" at bounding box center [528, 418] width 89 height 16
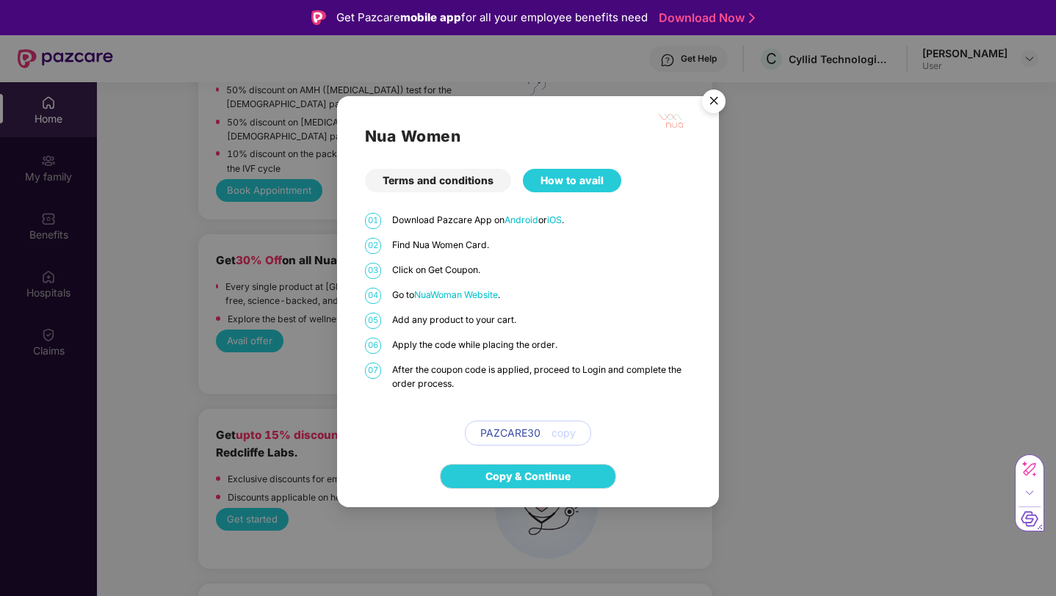
click at [505, 433] on span "PAZCARE30" at bounding box center [510, 433] width 60 height 16
click at [539, 472] on link "Copy & Continue" at bounding box center [528, 477] width 85 height 16
click at [728, 98] on img "Close" at bounding box center [713, 103] width 41 height 41
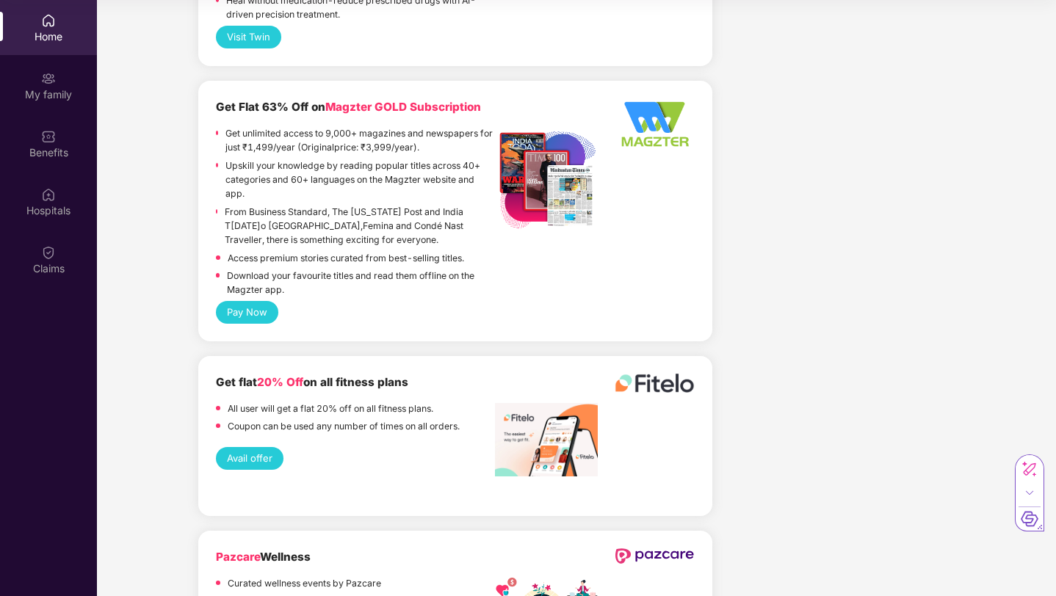
scroll to position [0, 0]
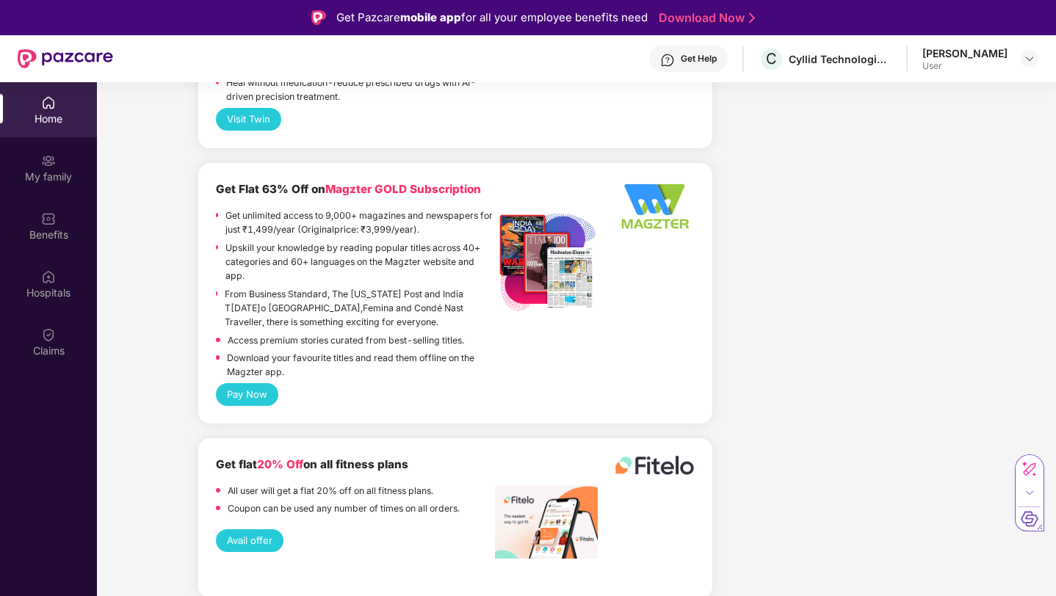
click at [283, 209] on p "Get unlimited access to 9,000+ magazines and newspapers for just ₹1,499/year (O…" at bounding box center [360, 223] width 270 height 29
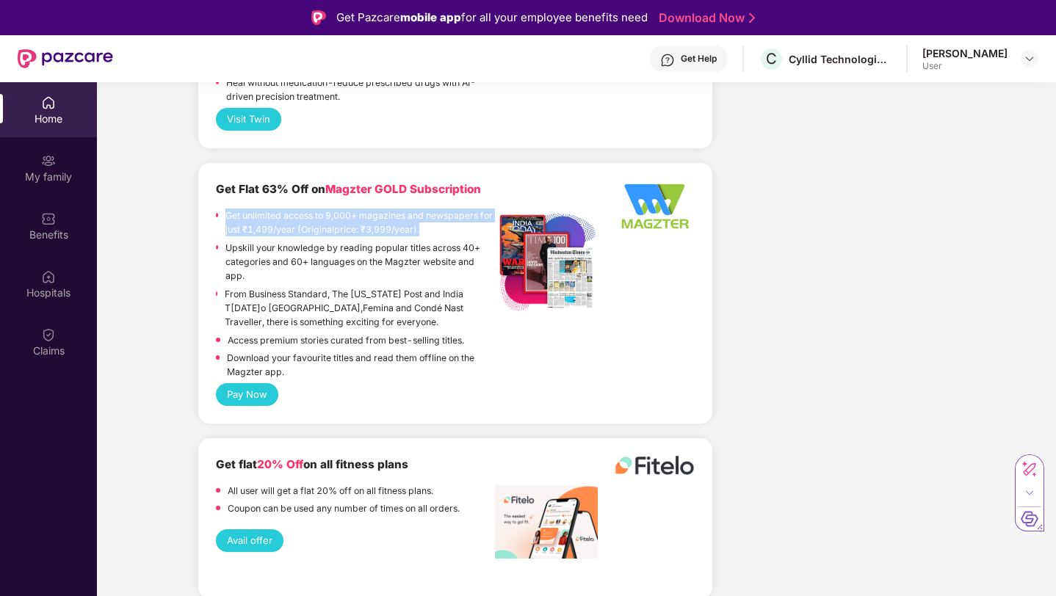
click at [283, 209] on p "Get unlimited access to 9,000+ magazines and newspapers for just ₹1,499/year (O…" at bounding box center [360, 223] width 270 height 29
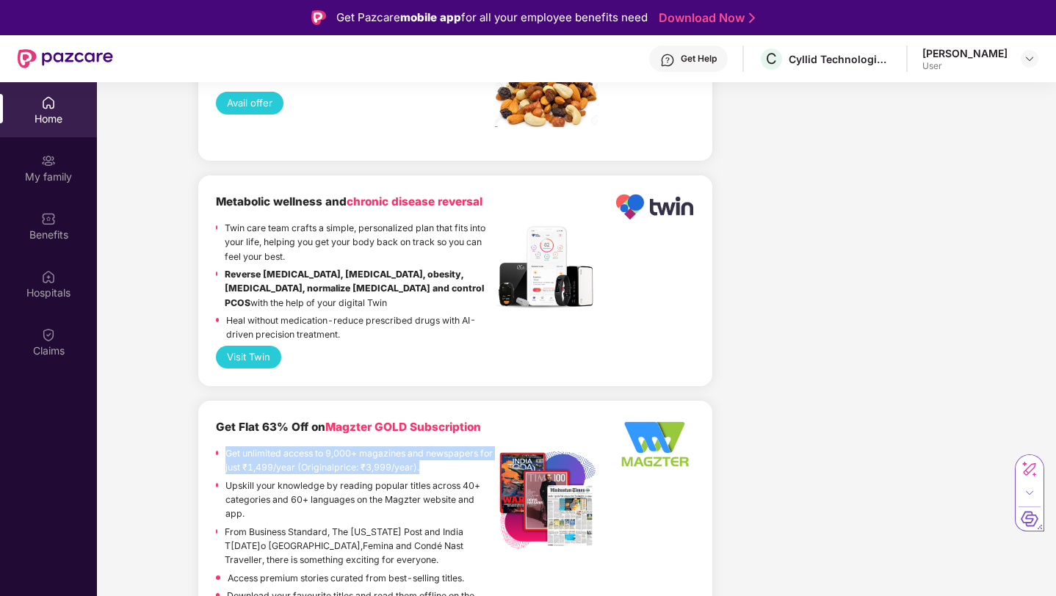
scroll to position [1895, 0]
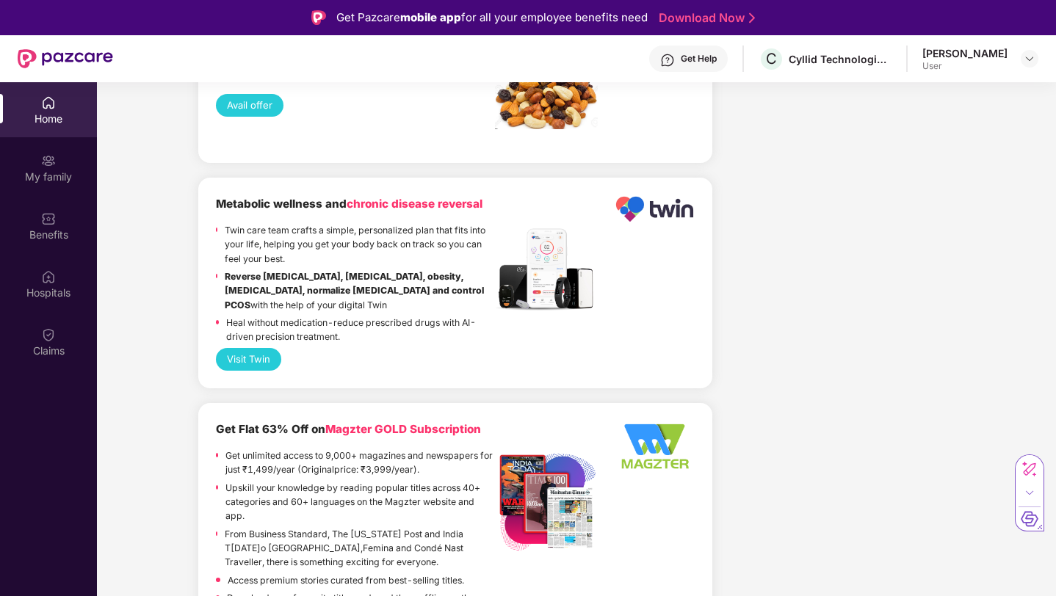
click at [296, 236] on p "Twin care team crafts a simple, personalized plan that fits into your life, hel…" at bounding box center [360, 244] width 270 height 43
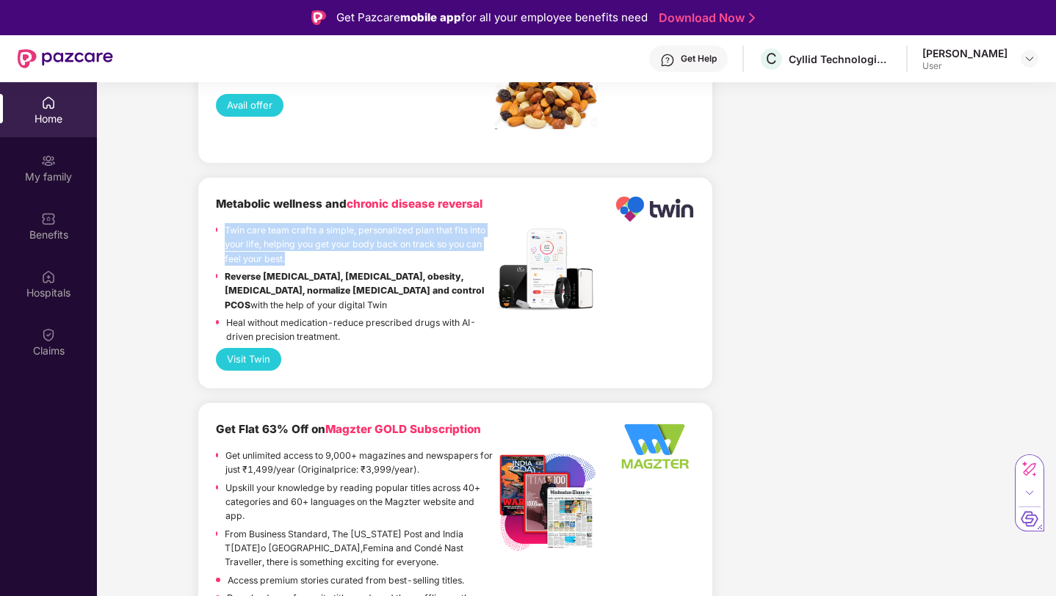
click at [296, 236] on p "Twin care team crafts a simple, personalized plan that fits into your life, hel…" at bounding box center [360, 244] width 270 height 43
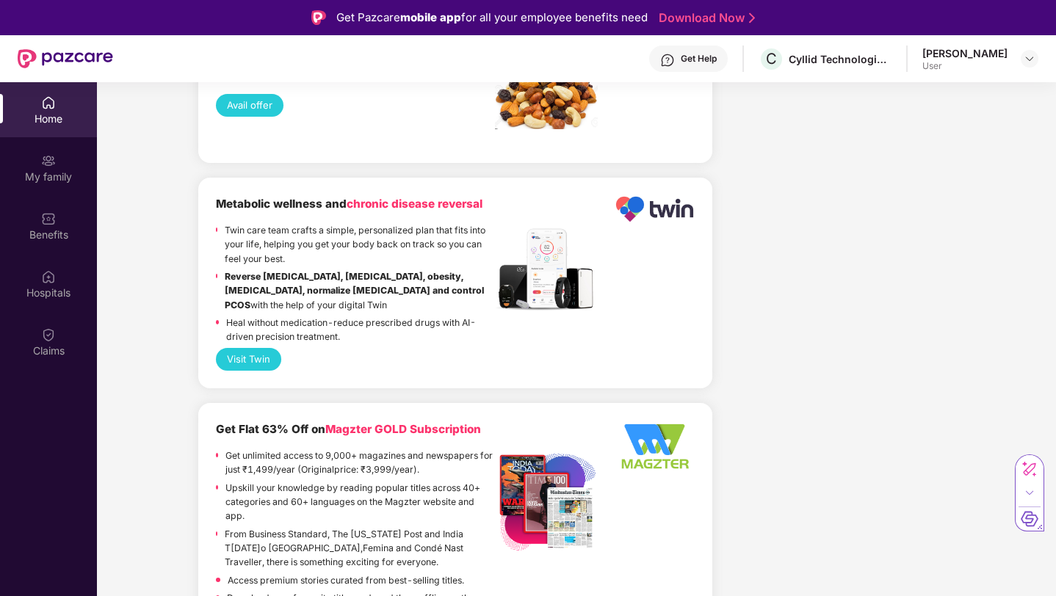
click at [295, 270] on p "Reverse [MEDICAL_DATA], [MEDICAL_DATA], obesity, [MEDICAL_DATA], normalize [MED…" at bounding box center [360, 291] width 270 height 43
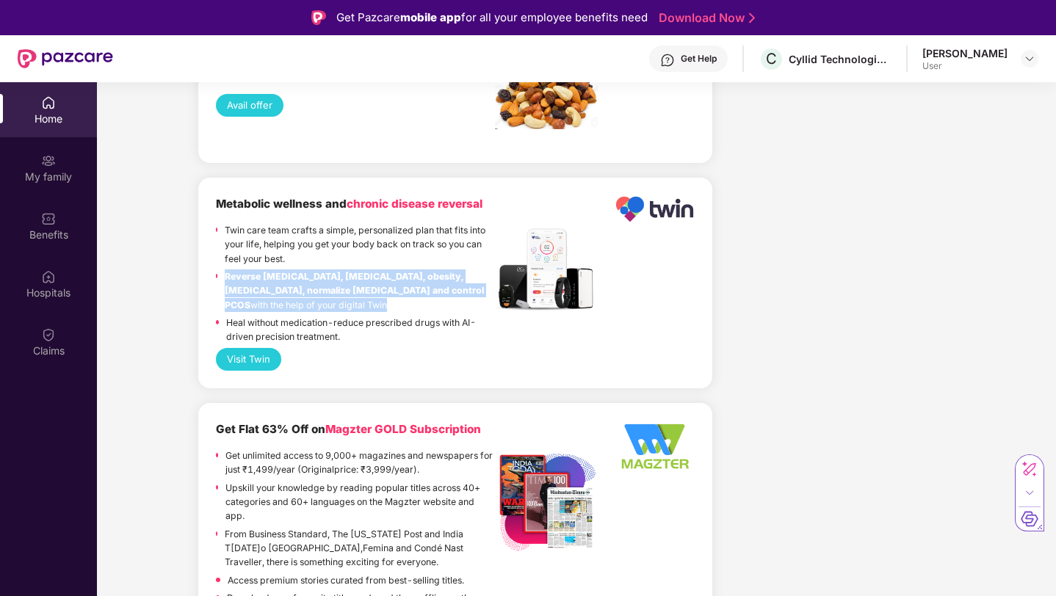
click at [295, 270] on p "Reverse [MEDICAL_DATA], [MEDICAL_DATA], obesity, [MEDICAL_DATA], normalize [MED…" at bounding box center [360, 291] width 270 height 43
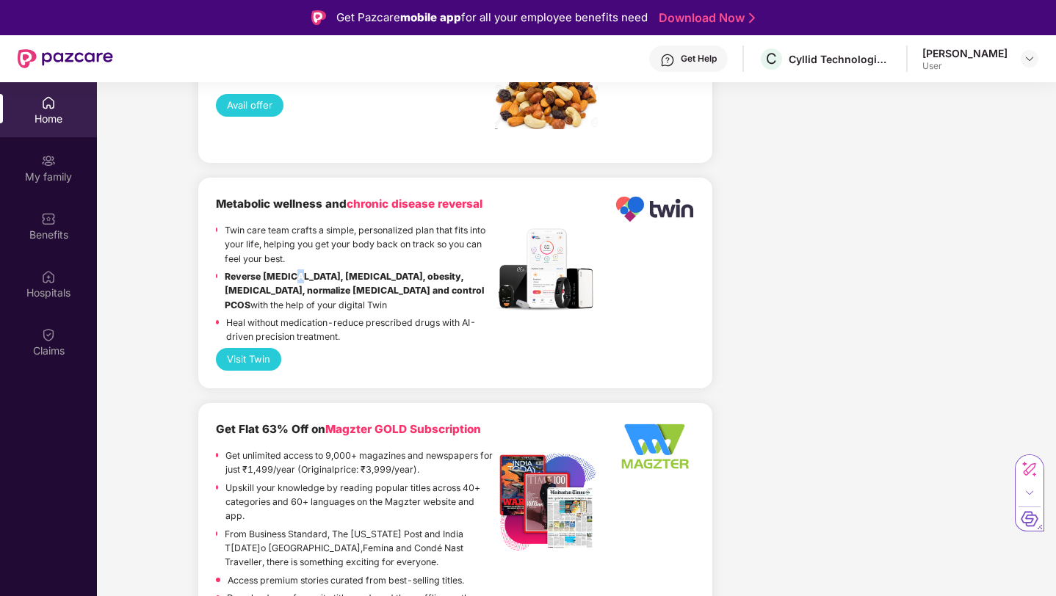
click at [295, 270] on p "Reverse [MEDICAL_DATA], [MEDICAL_DATA], obesity, [MEDICAL_DATA], normalize [MED…" at bounding box center [360, 291] width 270 height 43
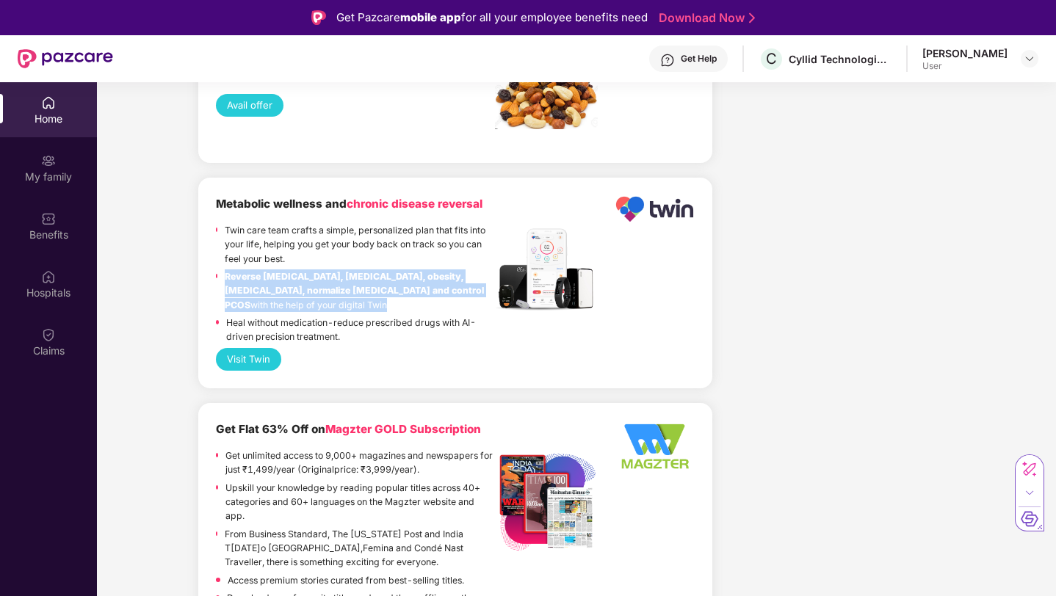
click at [295, 270] on p "Reverse [MEDICAL_DATA], [MEDICAL_DATA], obesity, [MEDICAL_DATA], normalize [MED…" at bounding box center [360, 291] width 270 height 43
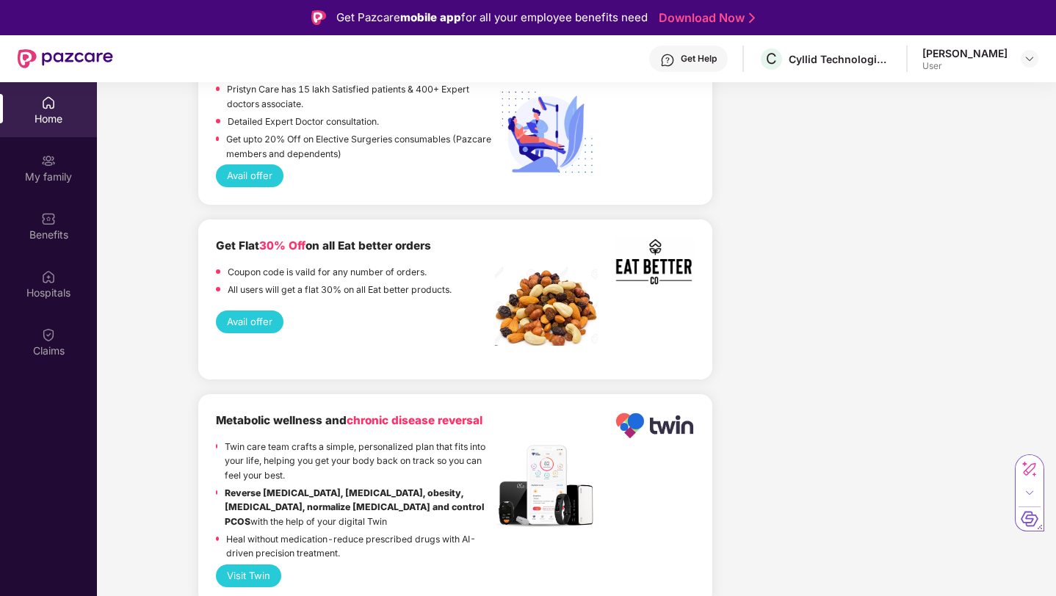
scroll to position [1679, 0]
click at [295, 282] on p "All users will get a flat 30% on all Eat better products." at bounding box center [340, 289] width 224 height 14
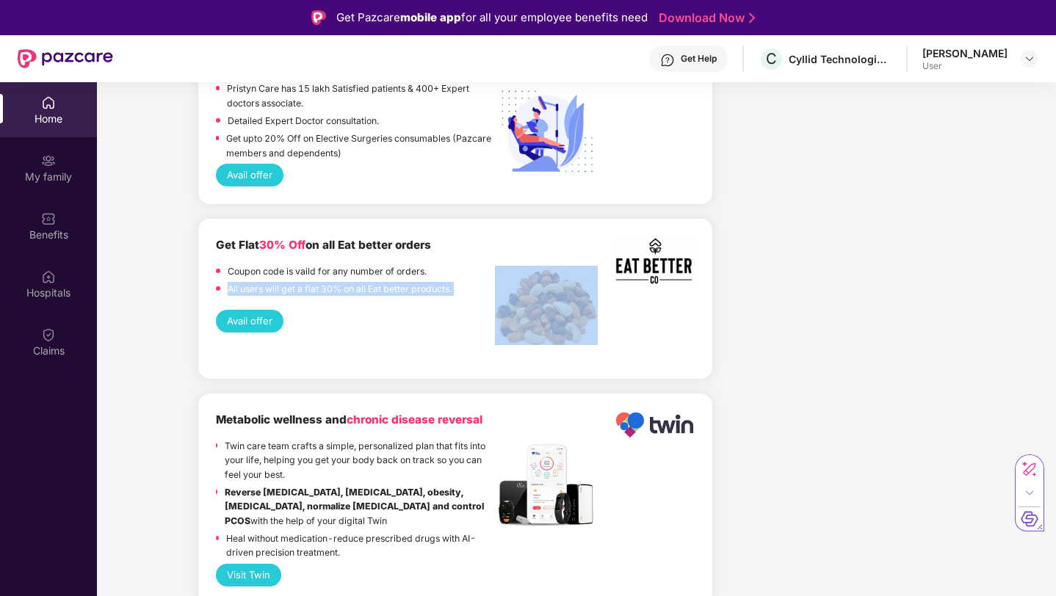
click at [295, 282] on p "All users will get a flat 30% on all Eat better products." at bounding box center [340, 289] width 224 height 14
click at [259, 310] on button "Avail offer" at bounding box center [250, 321] width 68 height 23
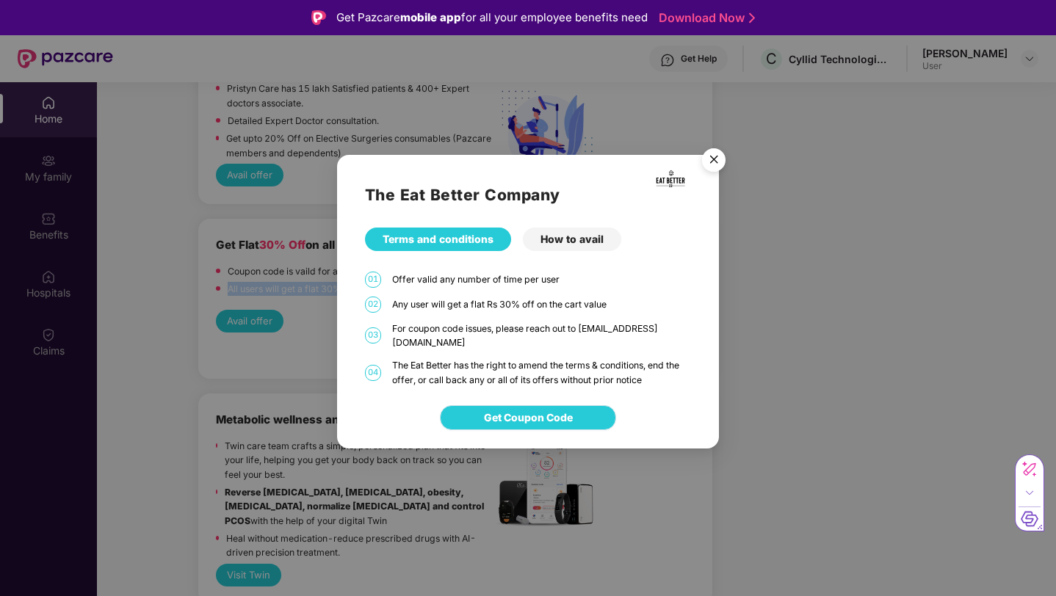
click at [555, 410] on span "Get Coupon Code" at bounding box center [528, 418] width 89 height 16
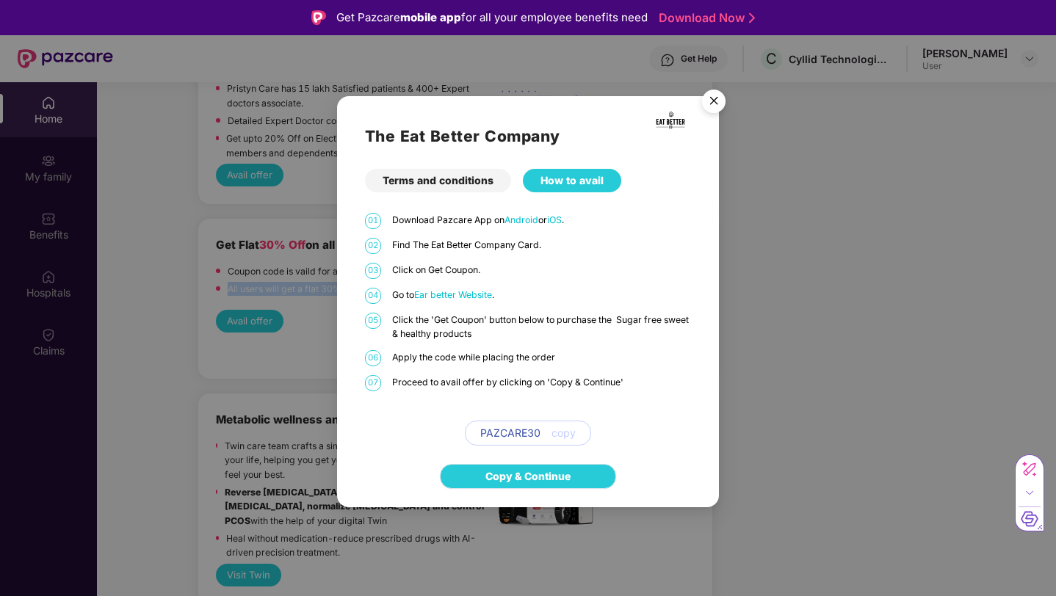
click at [544, 477] on link "Copy & Continue" at bounding box center [528, 477] width 85 height 16
click at [720, 96] on img "Close" at bounding box center [713, 103] width 41 height 41
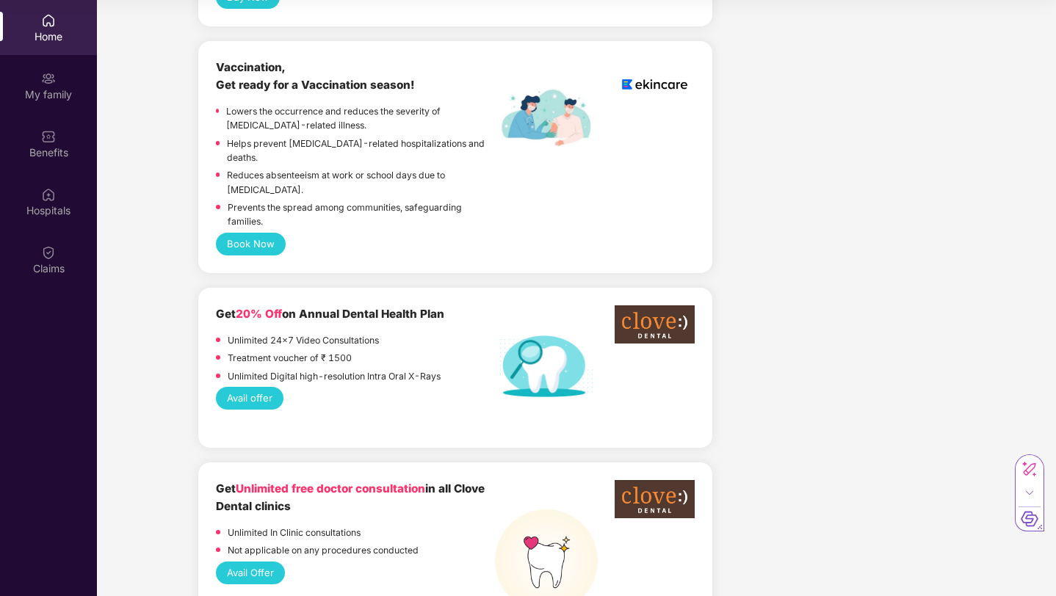
scroll to position [804, 0]
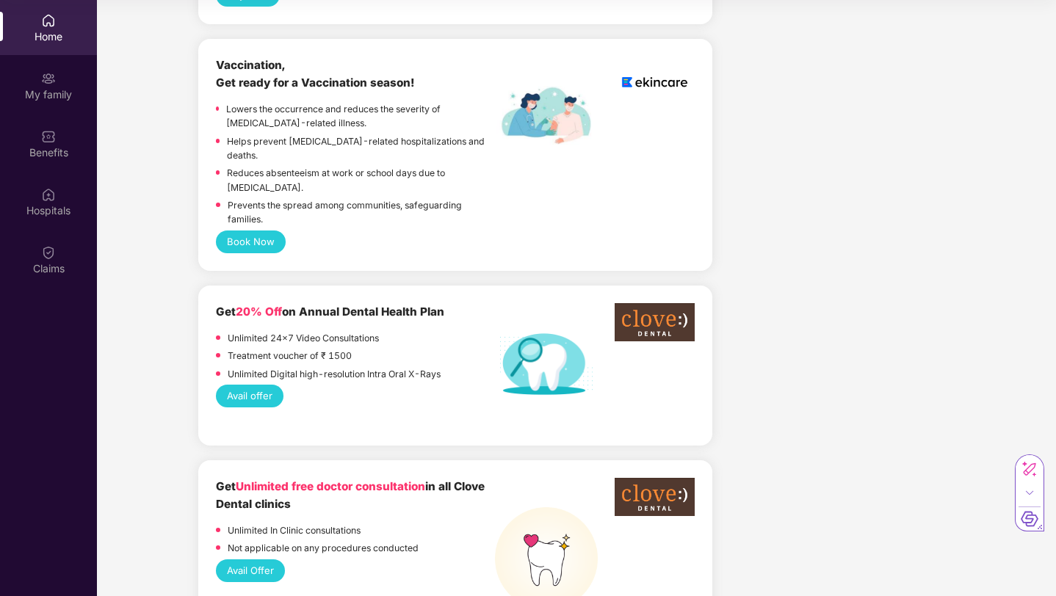
click at [319, 331] on p "Unlimited 24x7 Video Consultations" at bounding box center [303, 338] width 151 height 14
click at [319, 367] on p "Unlimited Digital high-resolution Intra Oral X-Rays" at bounding box center [334, 374] width 213 height 14
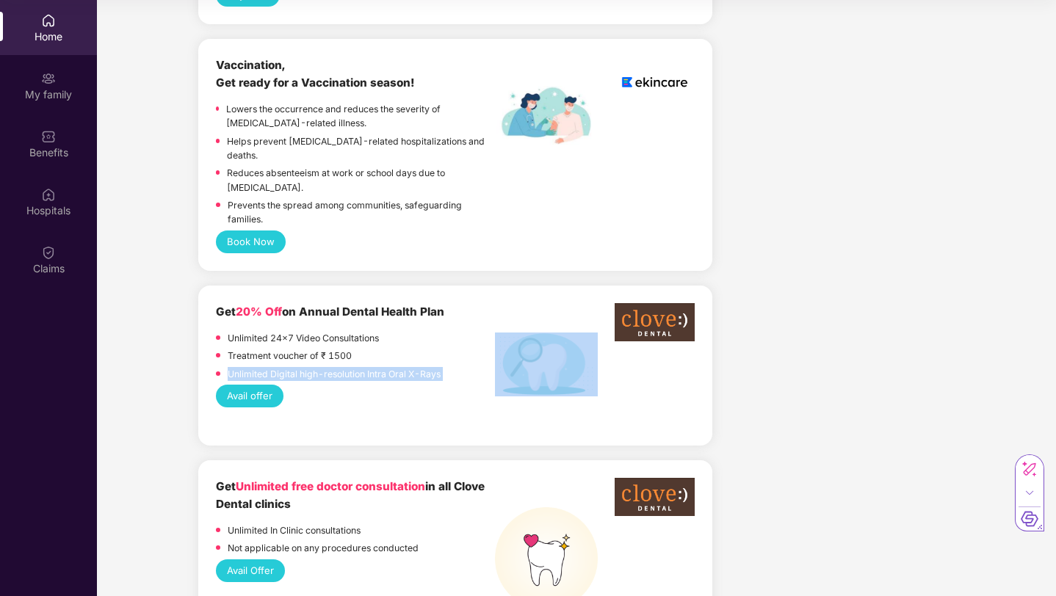
click at [319, 367] on p "Unlimited Digital high-resolution Intra Oral X-Rays" at bounding box center [334, 374] width 213 height 14
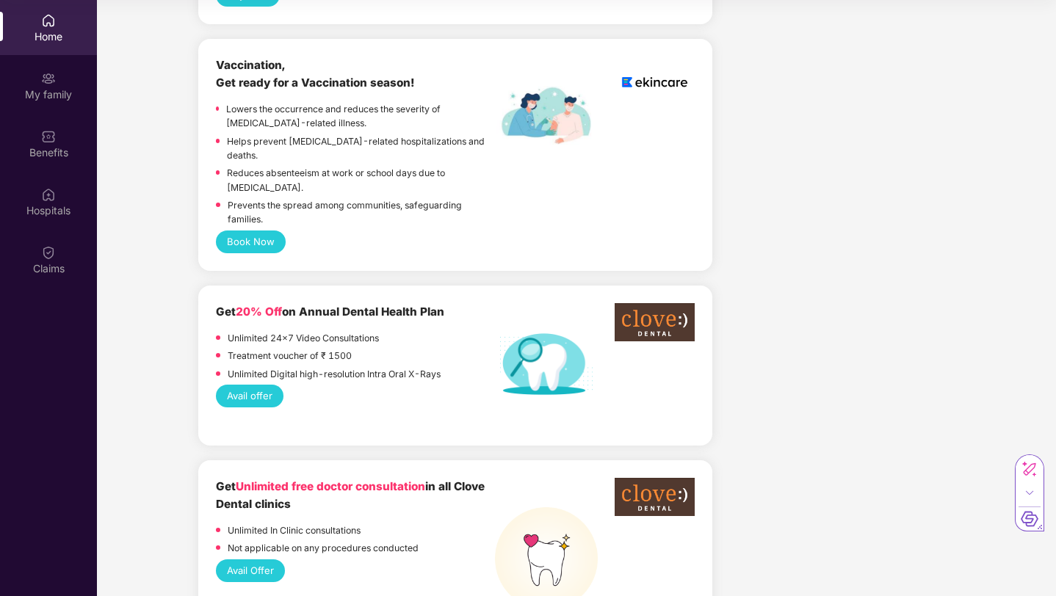
click at [354, 385] on div "Avail offer" at bounding box center [455, 396] width 479 height 23
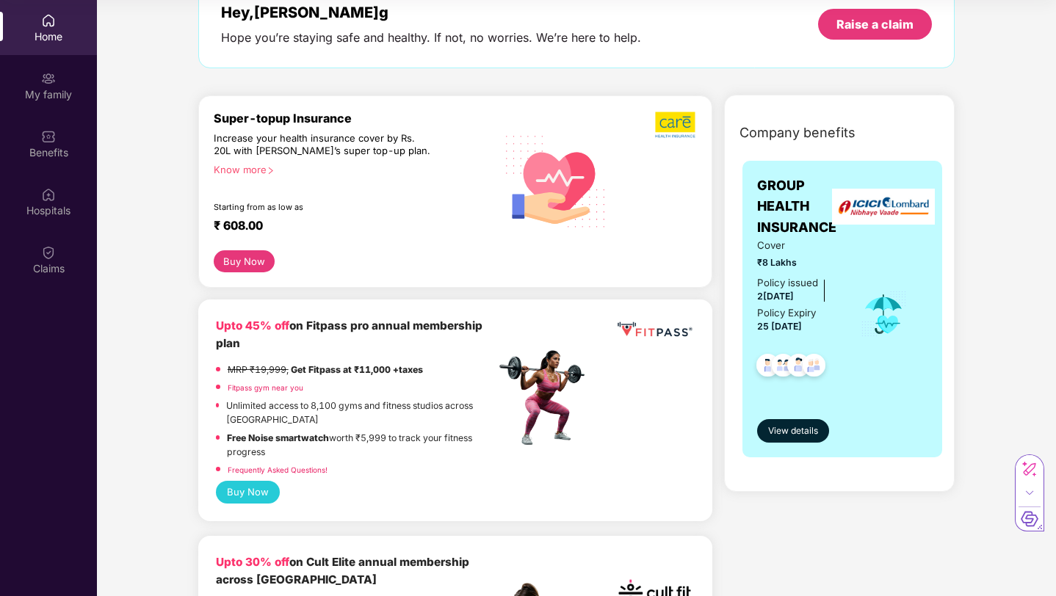
scroll to position [0, 0]
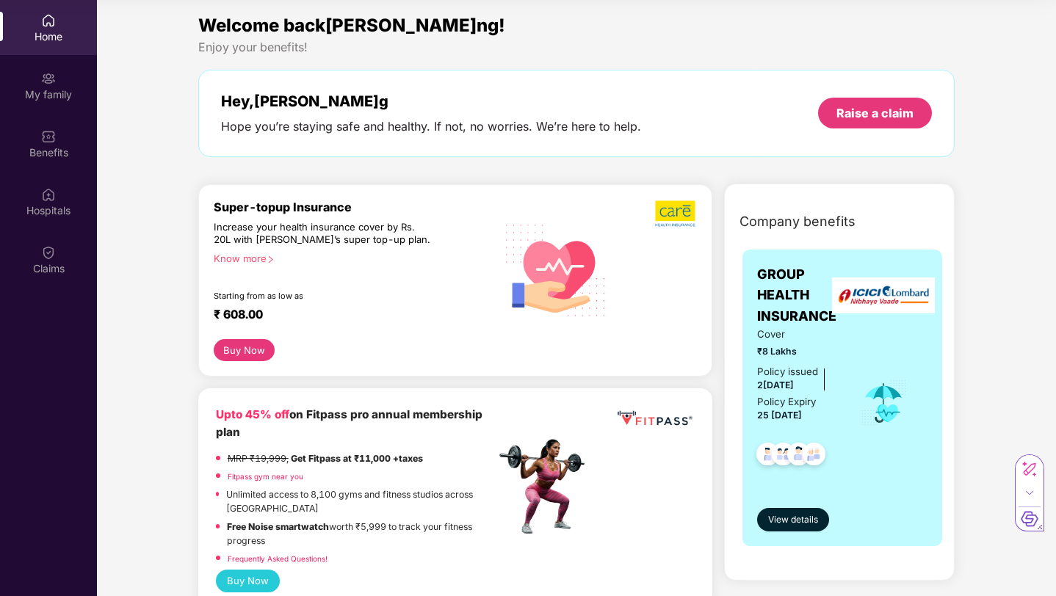
click at [283, 478] on link "Fitpass gym near you" at bounding box center [266, 476] width 76 height 9
